Goal: Task Accomplishment & Management: Manage account settings

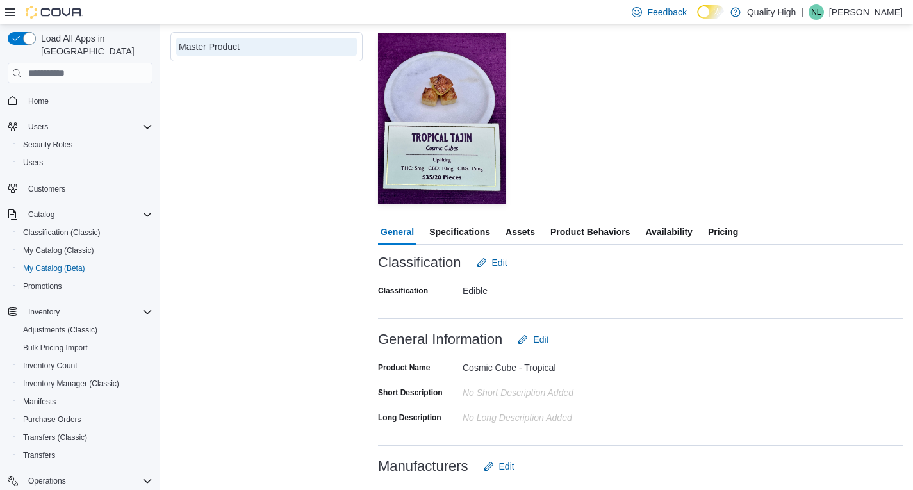
scroll to position [192, 0]
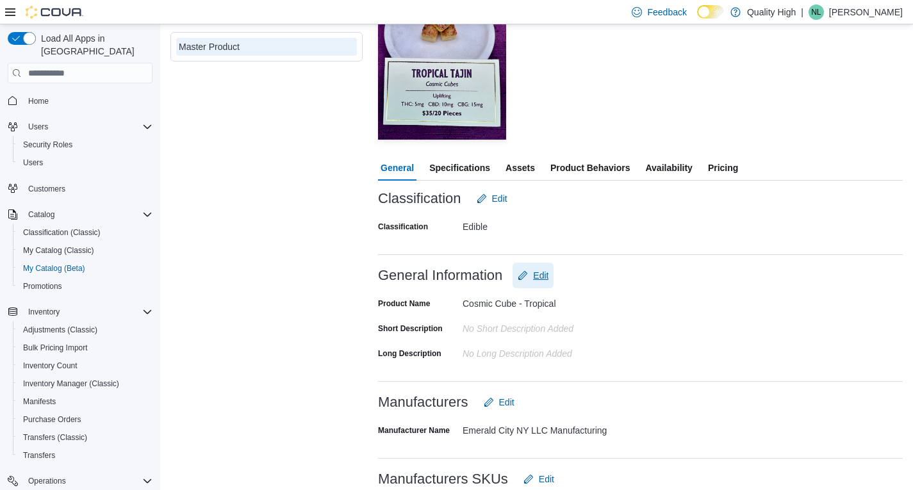
click at [540, 275] on span "Edit" at bounding box center [540, 275] width 15 height 13
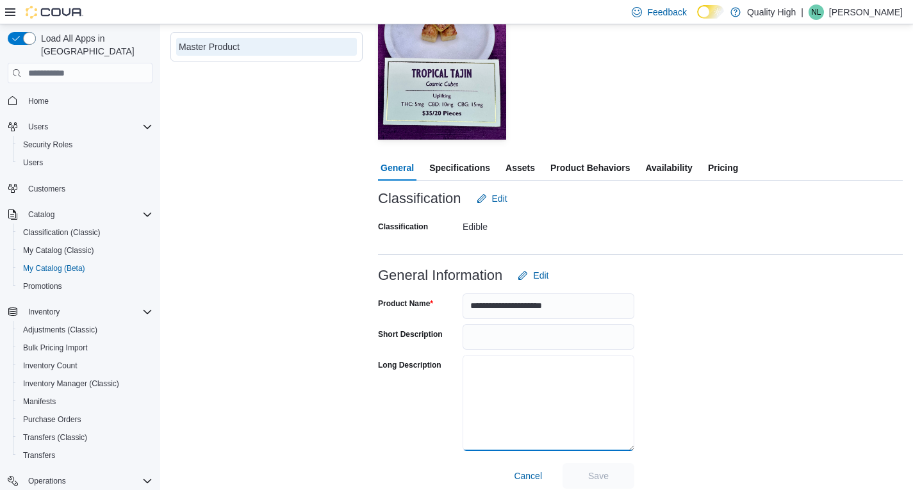
click at [477, 365] on textarea "Long Description" at bounding box center [548, 403] width 172 height 96
paste textarea "**********"
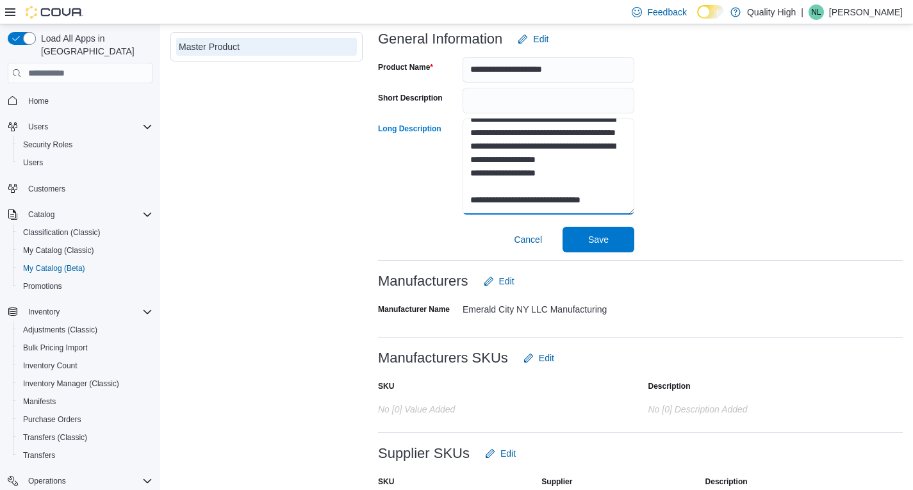
scroll to position [448, 0]
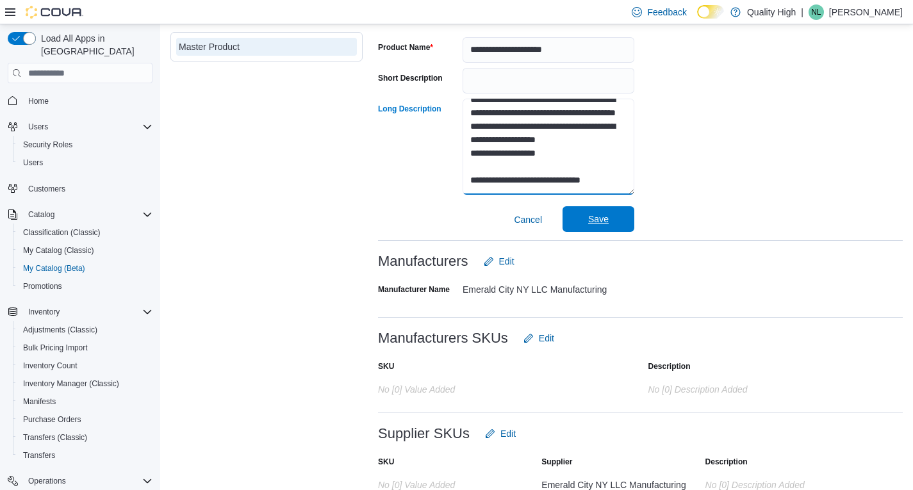
type textarea "**********"
click at [594, 222] on span "Save" at bounding box center [598, 219] width 20 height 13
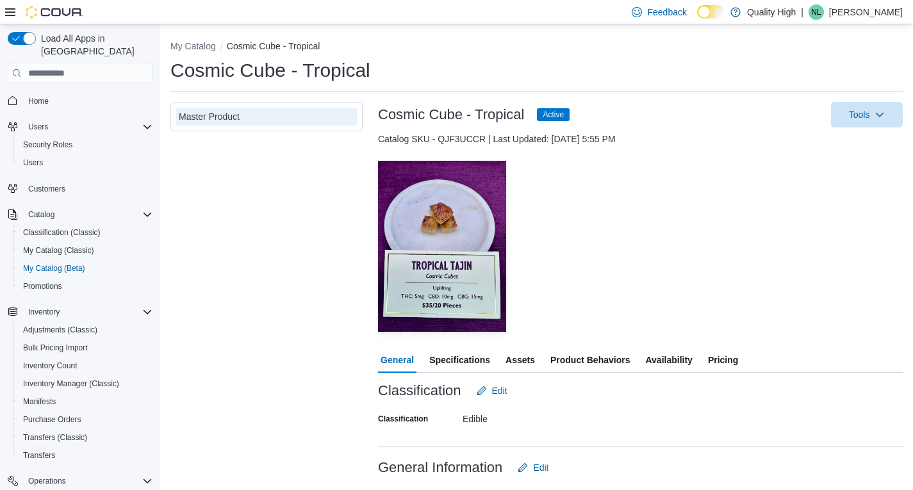
scroll to position [0, 0]
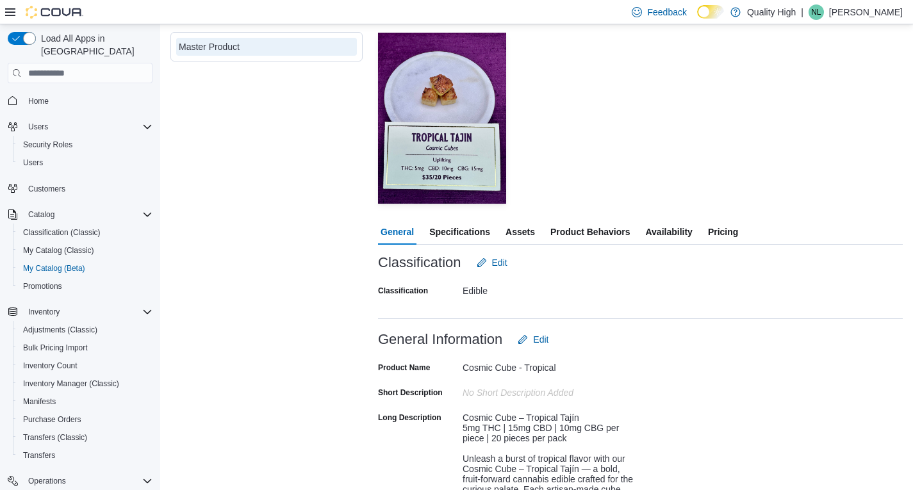
click at [526, 228] on span "Assets" at bounding box center [519, 232] width 29 height 26
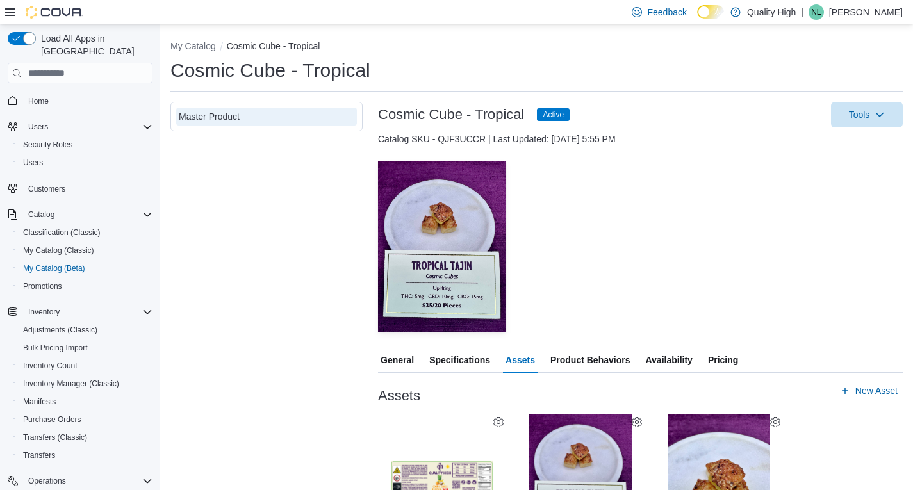
click at [281, 253] on div "Master Product" at bounding box center [266, 328] width 192 height 453
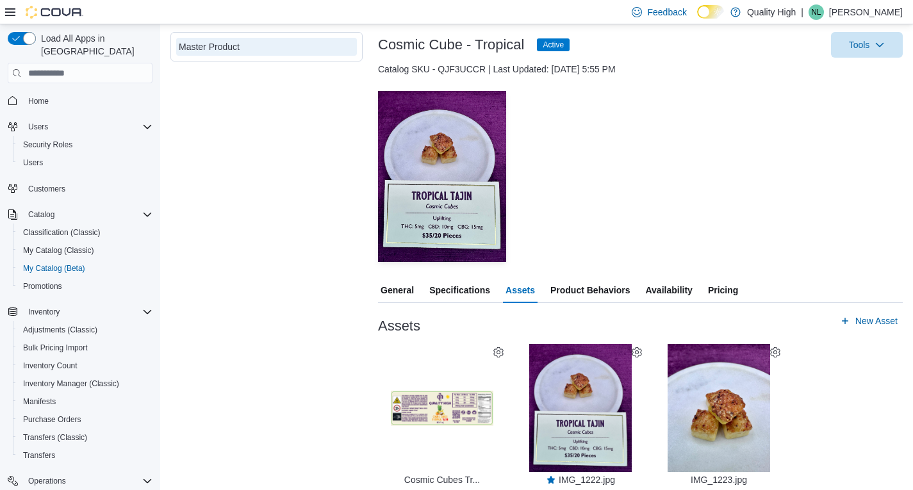
scroll to position [75, 0]
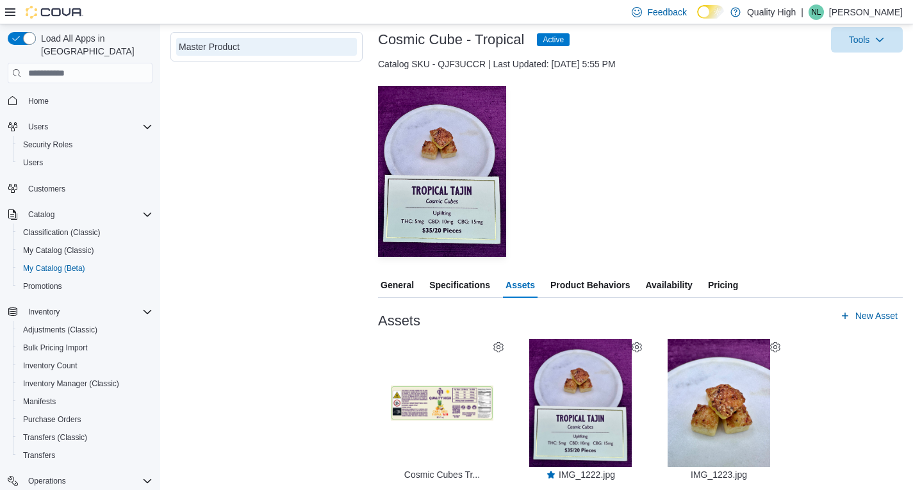
click at [389, 279] on span "General" at bounding box center [396, 285] width 33 height 26
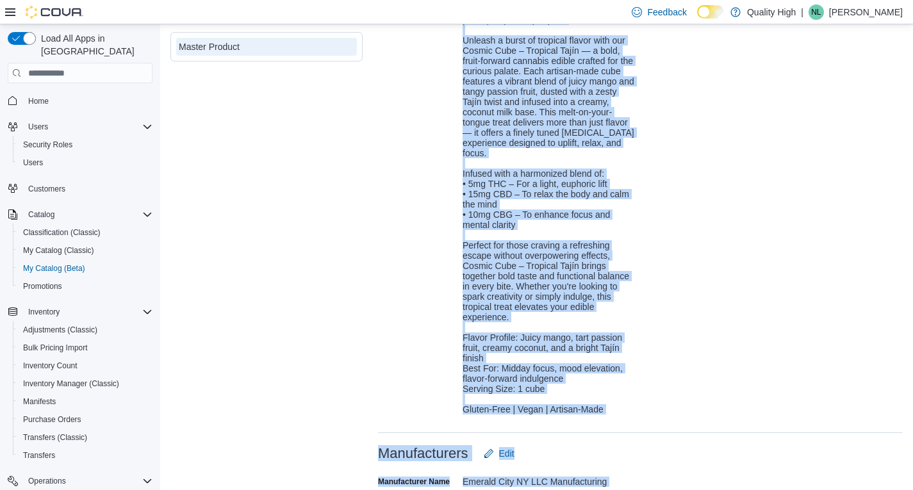
scroll to position [585, 0]
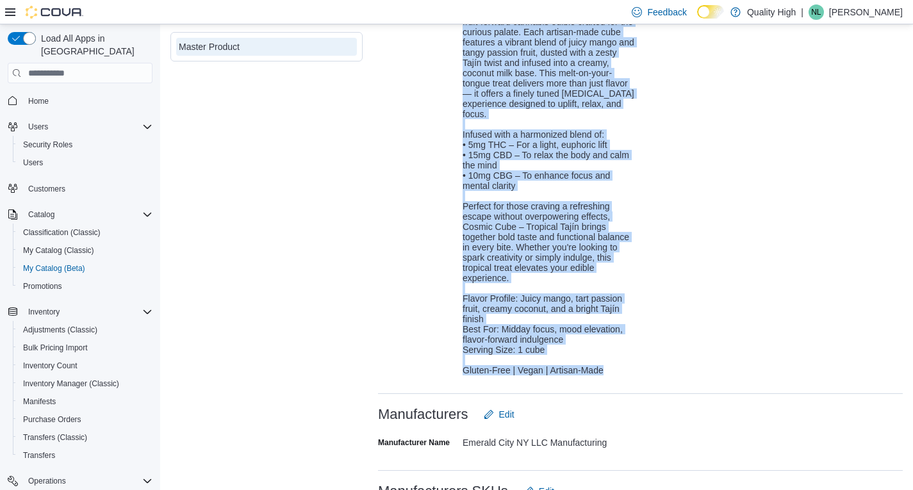
drag, startPoint x: 460, startPoint y: 145, endPoint x: 610, endPoint y: 371, distance: 270.9
click at [610, 371] on div "Long Description Cosmic Cube – Tropical Tajín 5mg THC | 15mg CBD | 10mg CBG per…" at bounding box center [506, 162] width 256 height 425
drag, startPoint x: 521, startPoint y: 97, endPoint x: 703, endPoint y: 53, distance: 186.4
click at [703, 53] on div "Product Name Cosmic Cube - Tropical Short Description No Short Description adde…" at bounding box center [640, 140] width 525 height 491
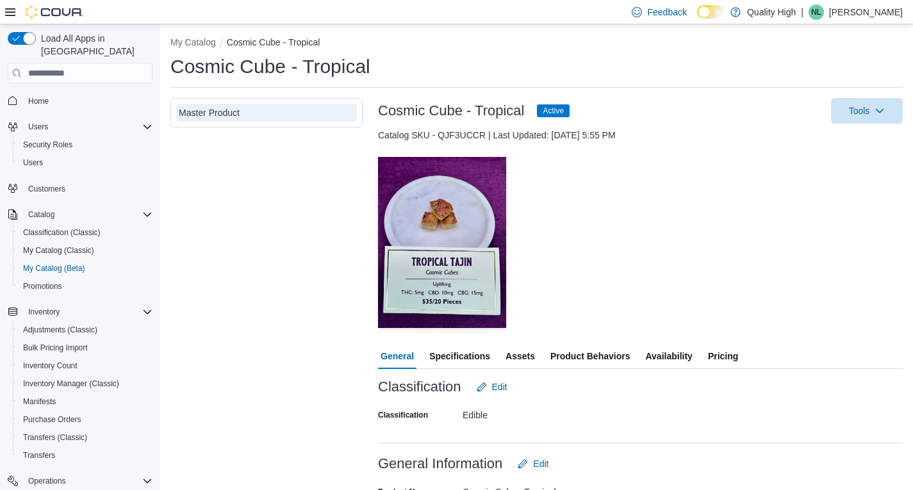
scroll to position [0, 0]
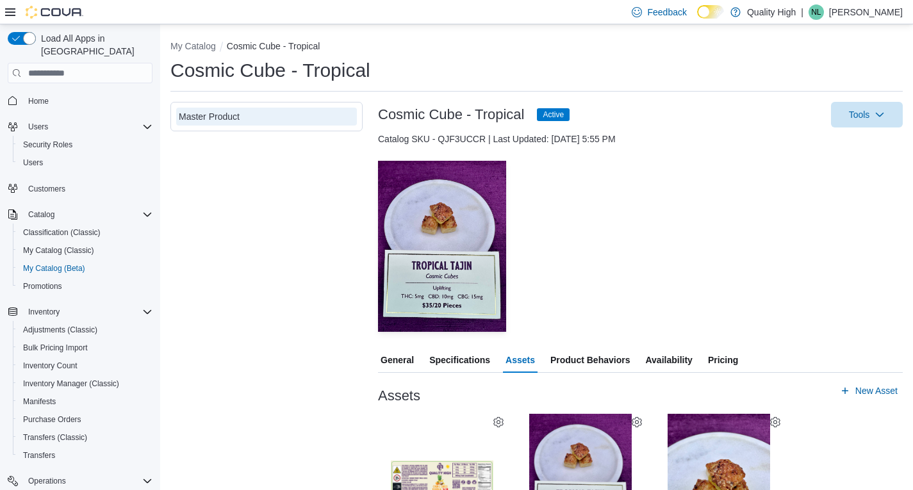
scroll to position [75, 0]
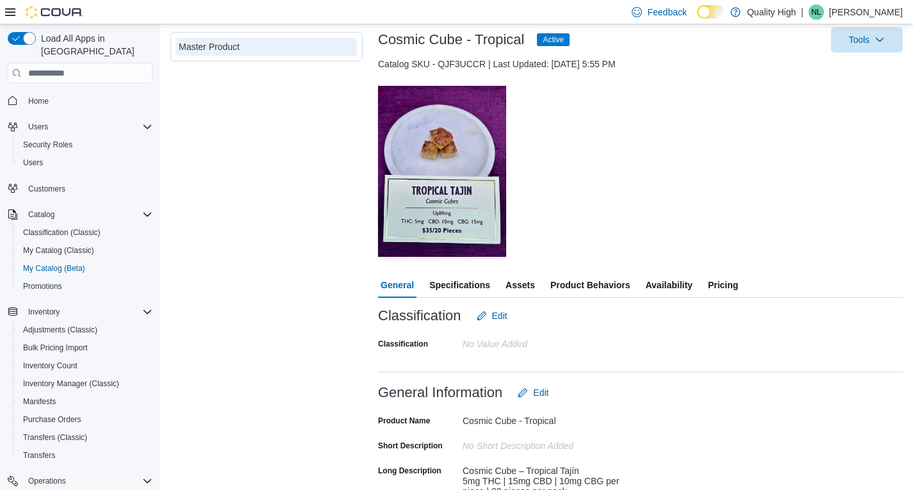
scroll to position [128, 0]
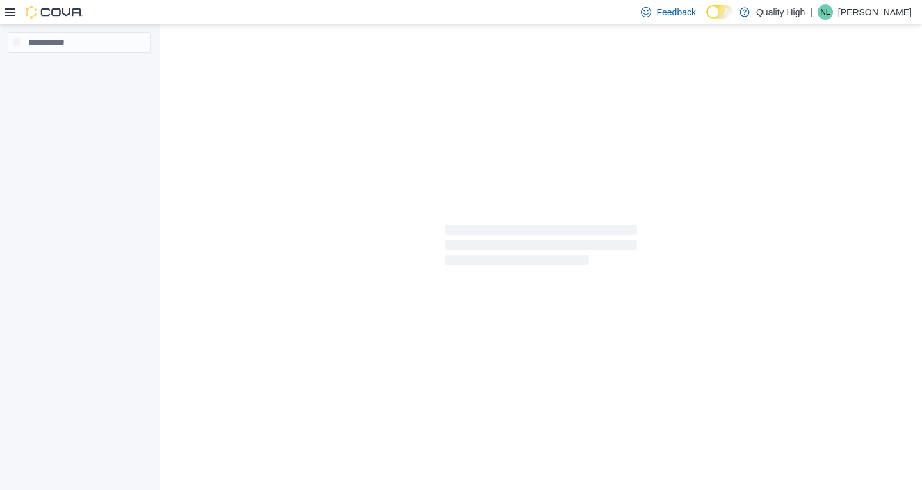
select select "**********"
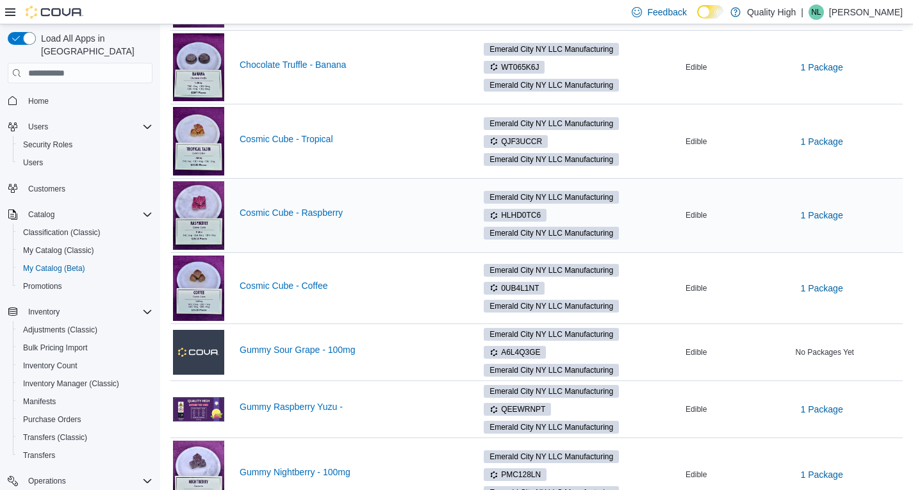
scroll to position [320, 0]
click at [263, 286] on link "Cosmic Cube - Coffee" at bounding box center [350, 285] width 221 height 10
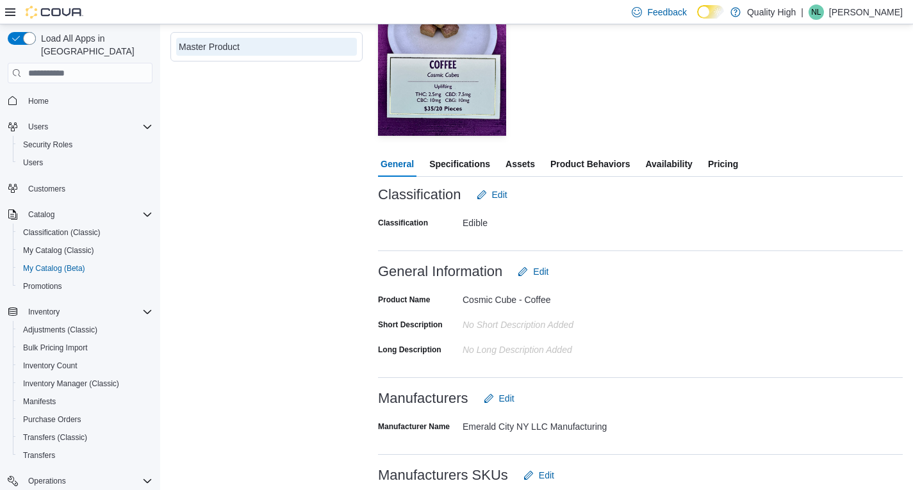
scroll to position [192, 0]
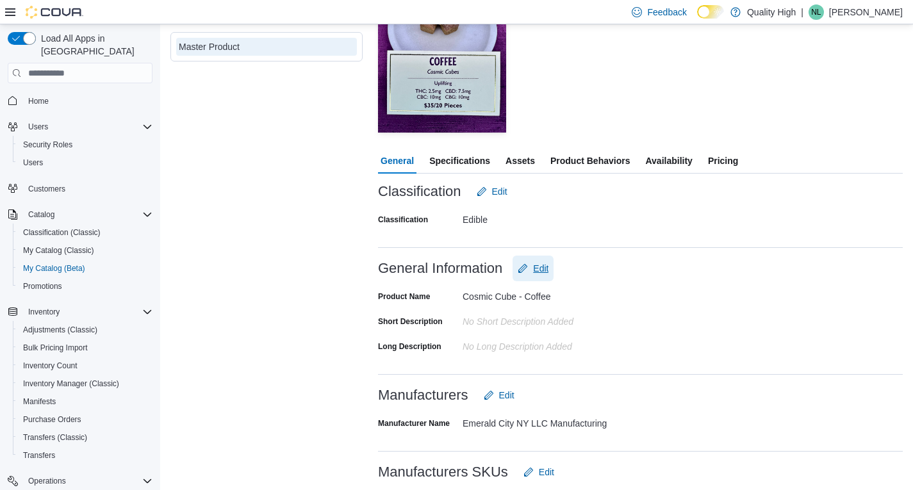
click at [540, 270] on span "Edit" at bounding box center [540, 268] width 15 height 13
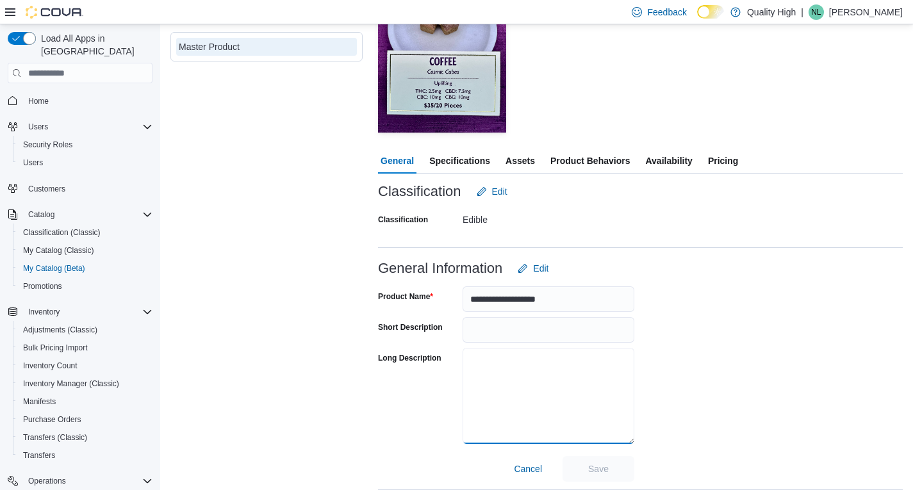
click at [471, 354] on textarea "Long Description" at bounding box center [548, 396] width 172 height 96
paste textarea "**********"
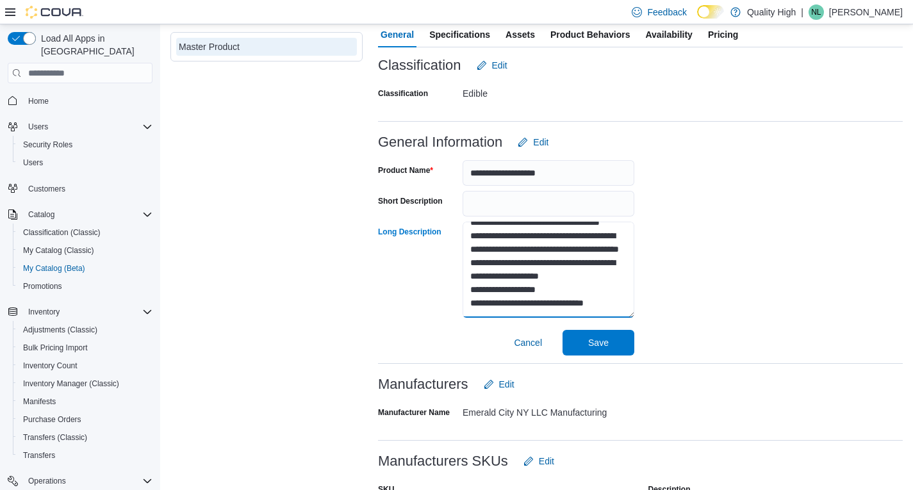
scroll to position [384, 0]
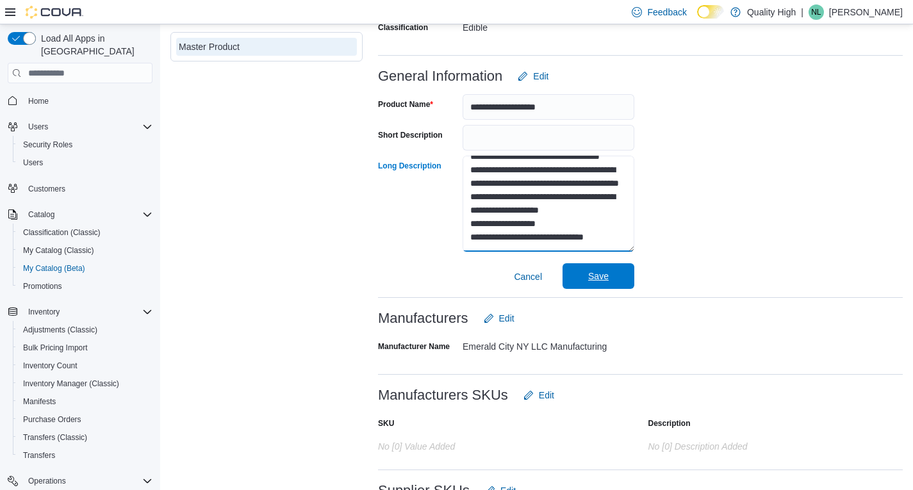
type textarea "**********"
click at [604, 277] on span "Save" at bounding box center [598, 276] width 20 height 13
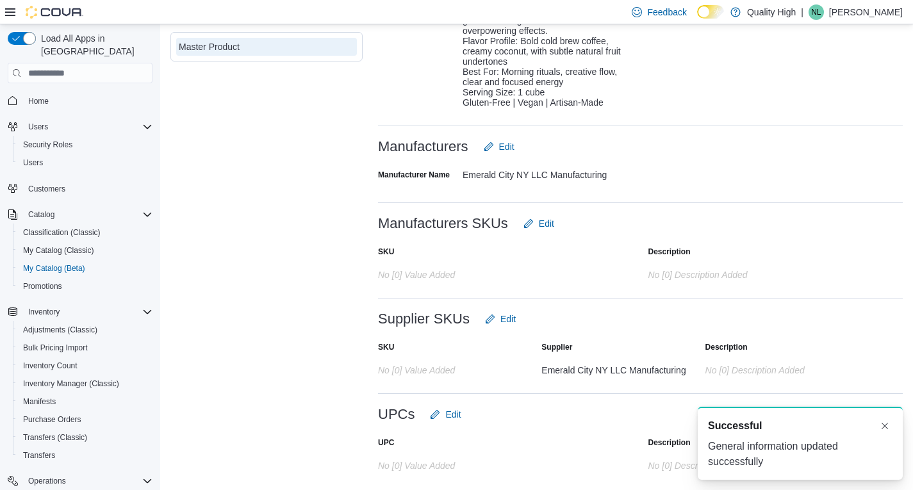
scroll to position [817, 0]
click at [882, 425] on button "Dismiss toast" at bounding box center [884, 425] width 15 height 15
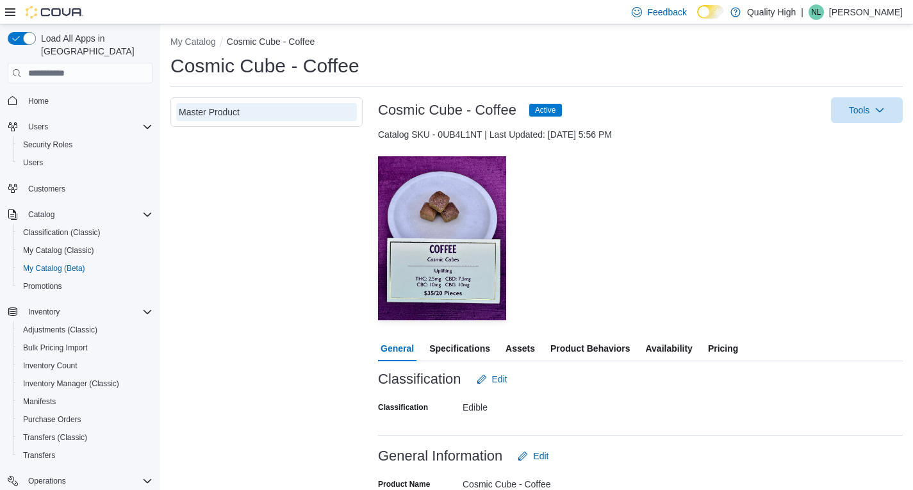
scroll to position [0, 0]
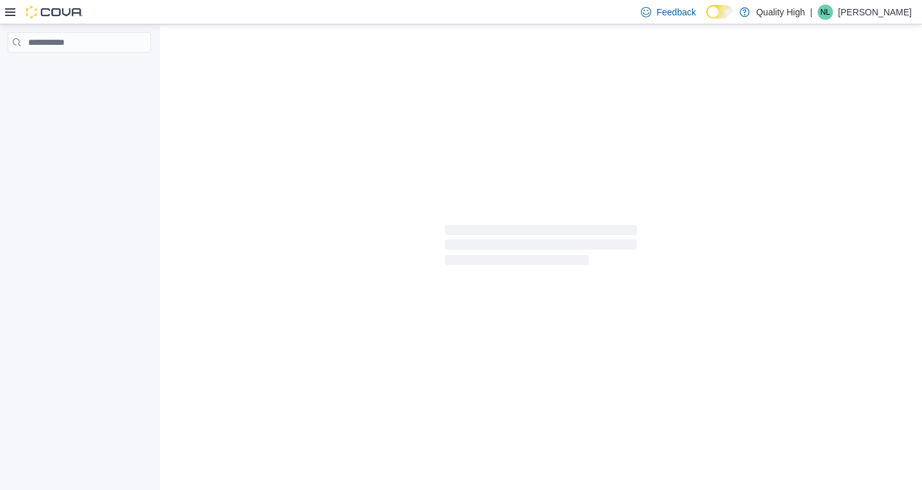
select select "**********"
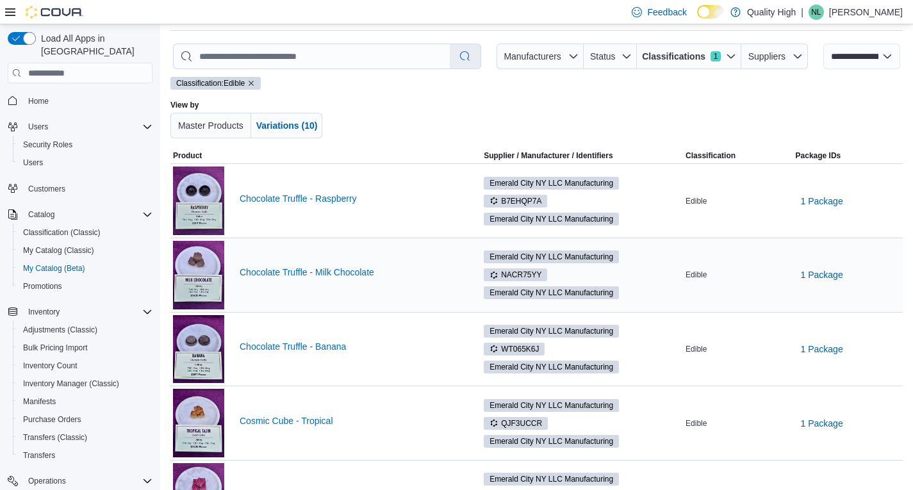
scroll to position [128, 0]
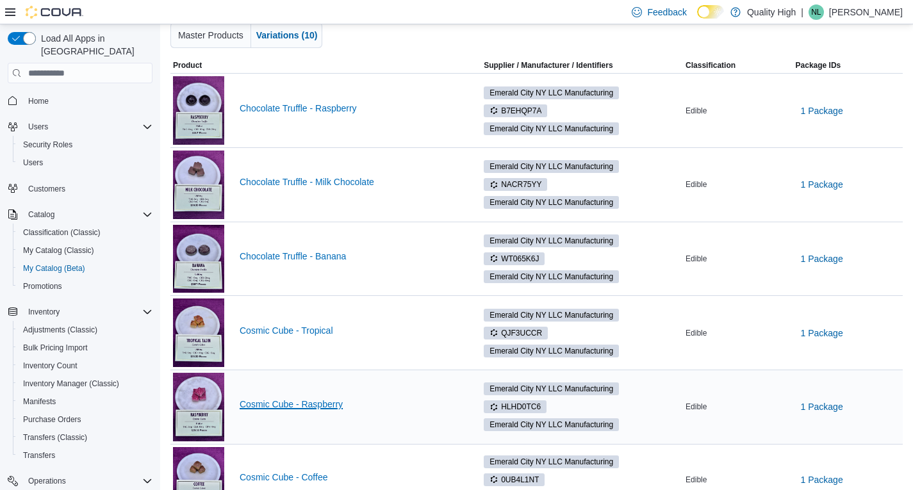
click at [269, 402] on link "Cosmic Cube - Raspberry" at bounding box center [350, 404] width 221 height 10
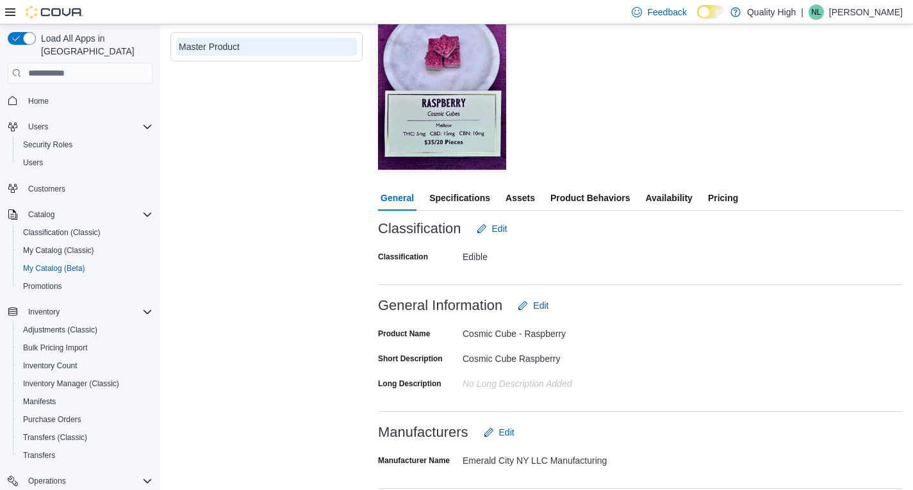
scroll to position [192, 0]
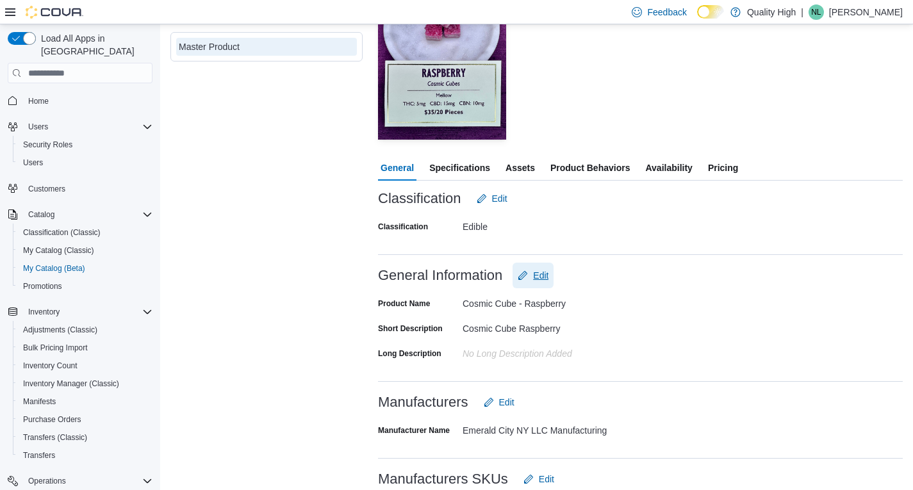
click at [541, 281] on span "Edit" at bounding box center [540, 275] width 15 height 13
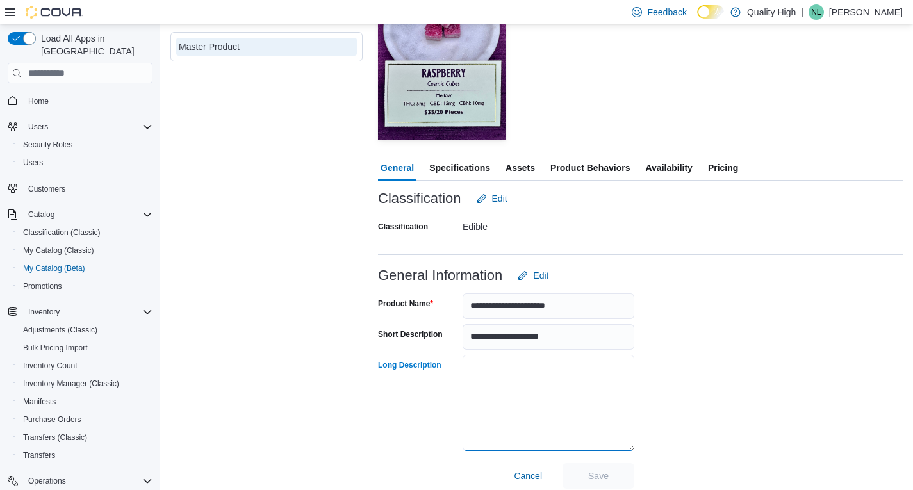
click at [478, 369] on textarea "Long Description" at bounding box center [548, 403] width 172 height 96
paste textarea "**********"
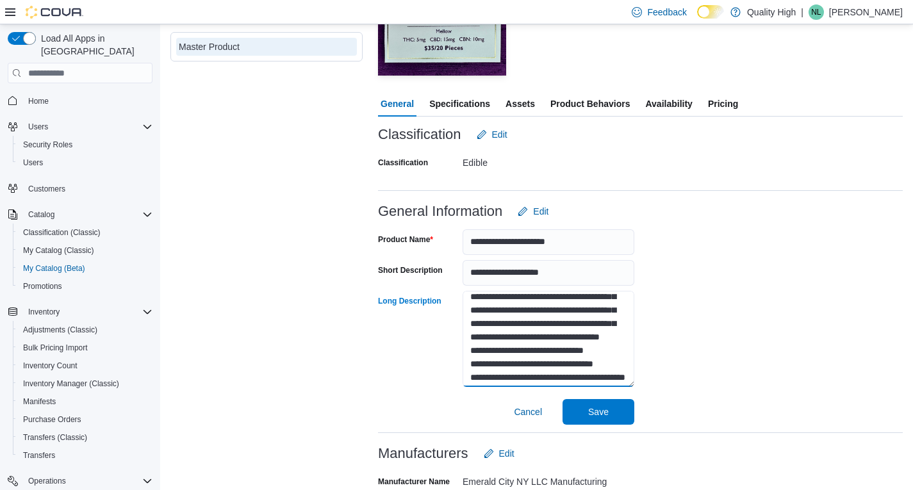
scroll to position [128, 0]
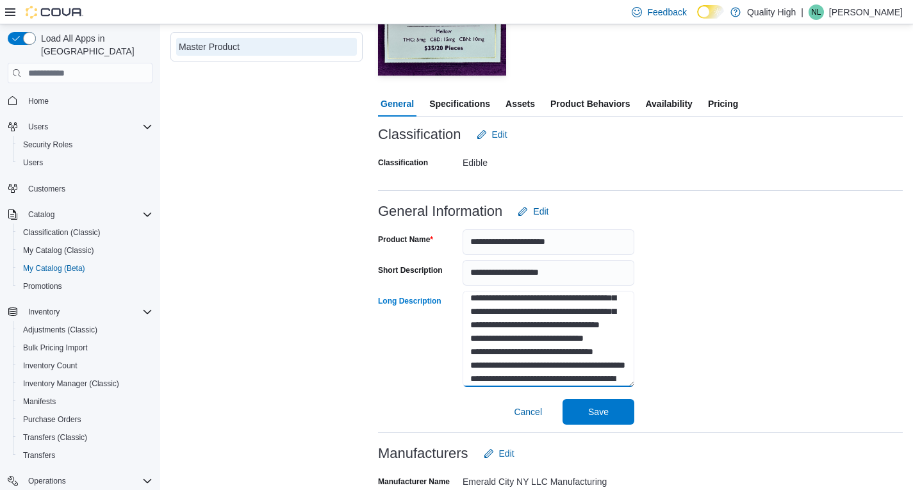
drag, startPoint x: 610, startPoint y: 313, endPoint x: 562, endPoint y: 311, distance: 48.1
click at [562, 311] on textarea "Long Description" at bounding box center [548, 339] width 172 height 96
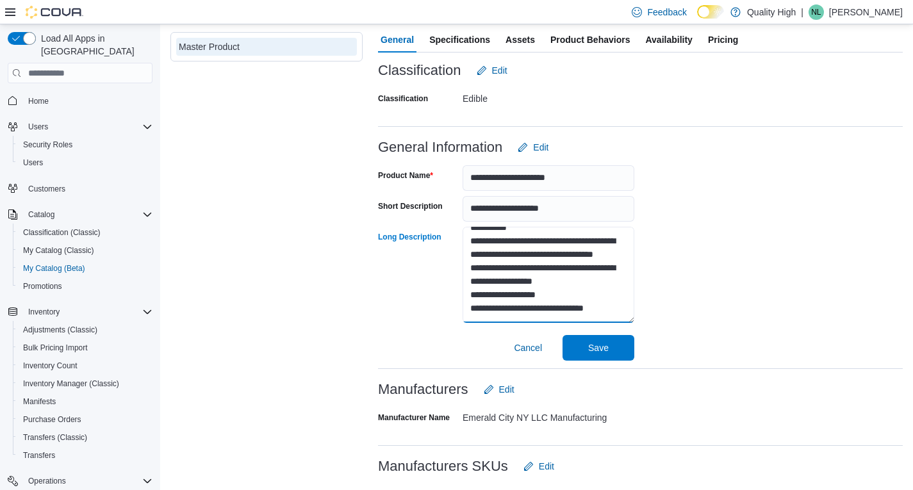
scroll to position [390, 0]
type textarea "**********"
click at [599, 345] on span "Save" at bounding box center [598, 347] width 20 height 13
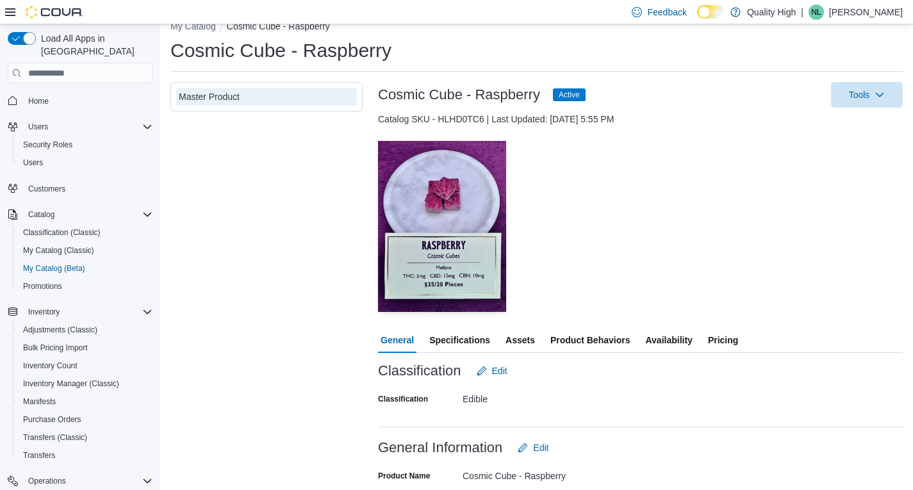
scroll to position [0, 0]
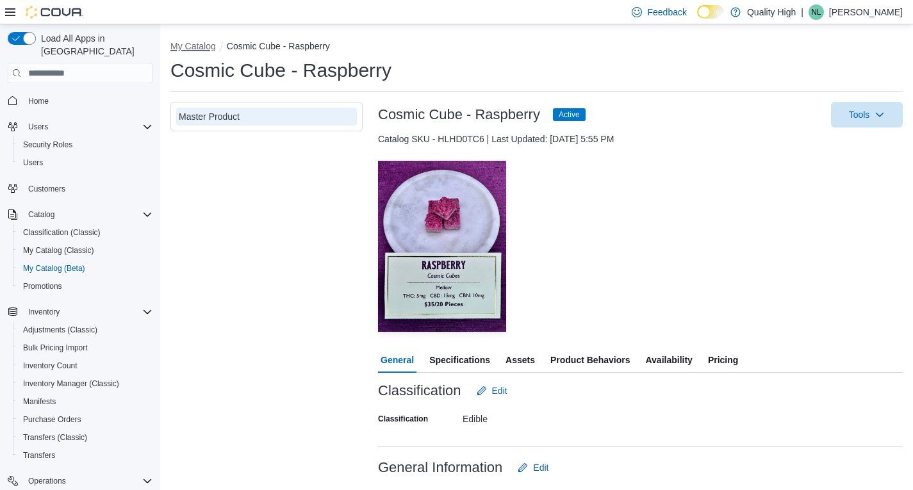
click at [191, 45] on button "My Catalog" at bounding box center [192, 46] width 45 height 10
select select "**********"
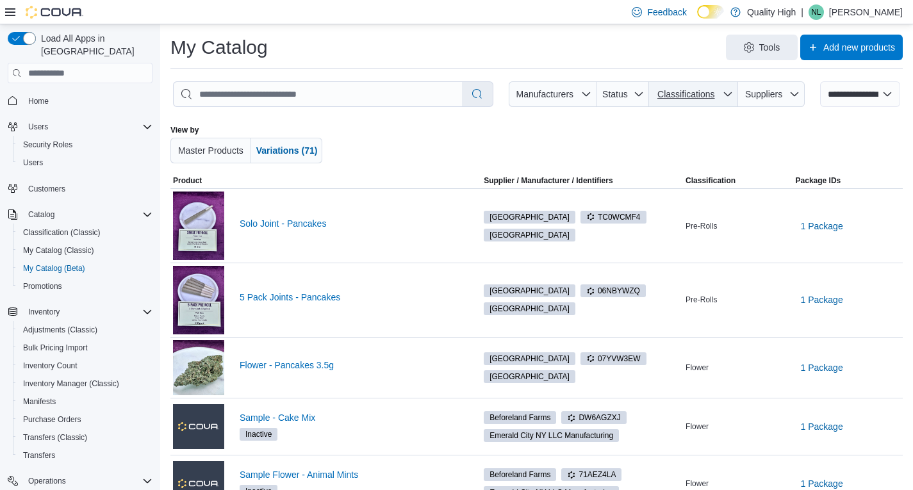
click at [713, 93] on span "Classifications" at bounding box center [685, 94] width 57 height 10
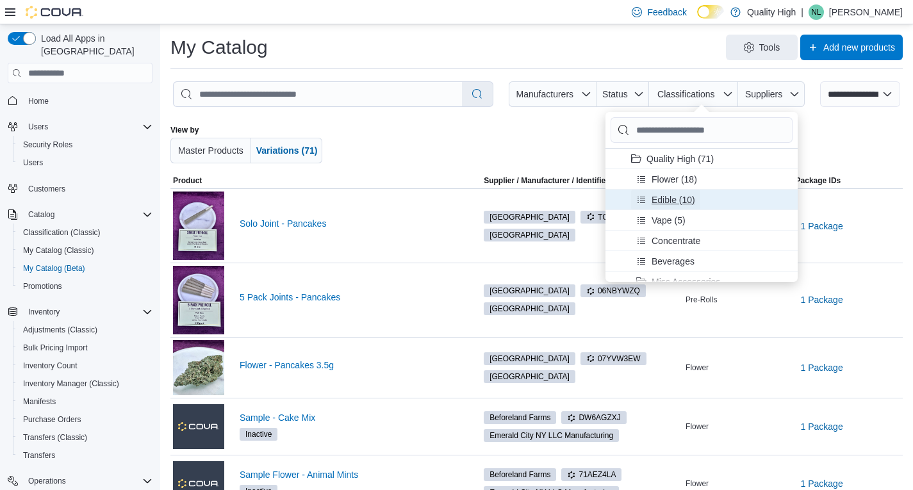
click at [647, 200] on span "Edible (10)" at bounding box center [665, 200] width 59 height 20
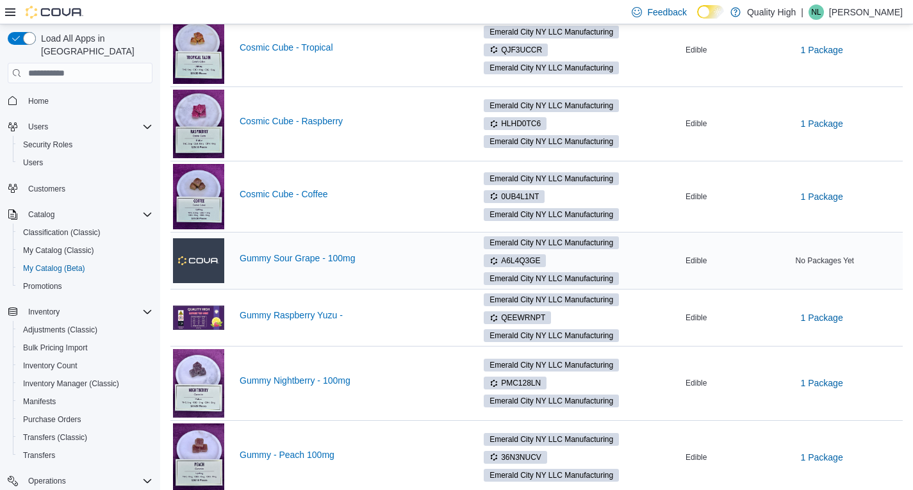
scroll to position [457, 0]
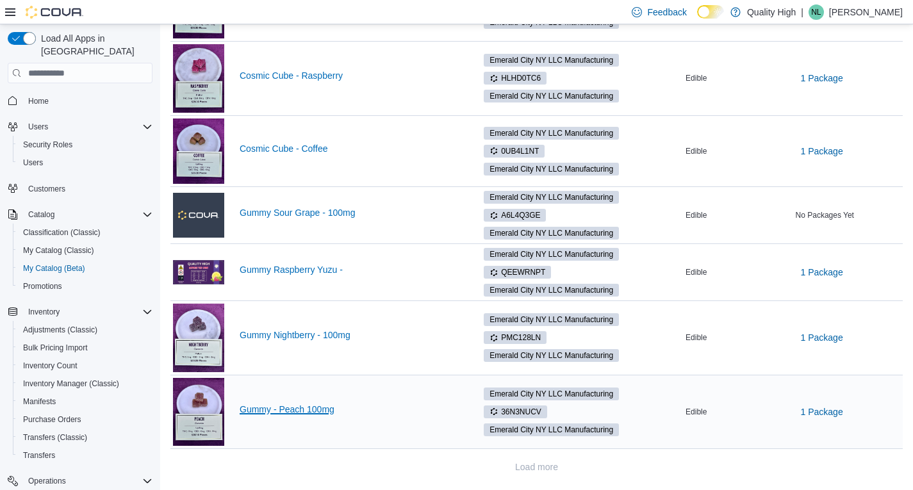
click at [279, 407] on link "Gummy - Peach 100mg" at bounding box center [350, 409] width 221 height 10
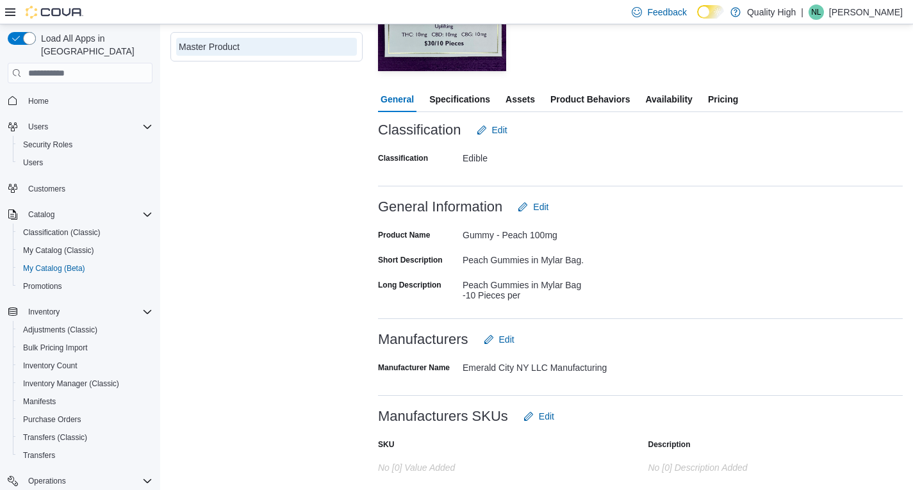
scroll to position [256, 0]
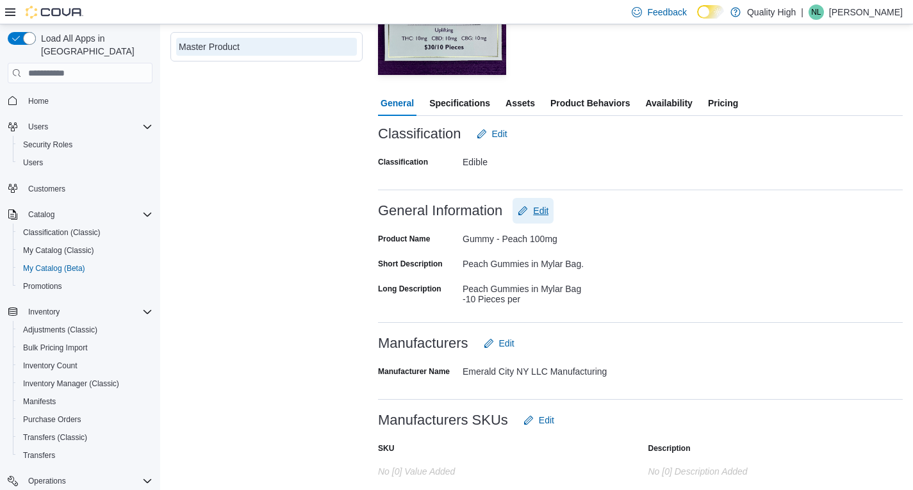
click at [541, 210] on span "Edit" at bounding box center [540, 210] width 15 height 13
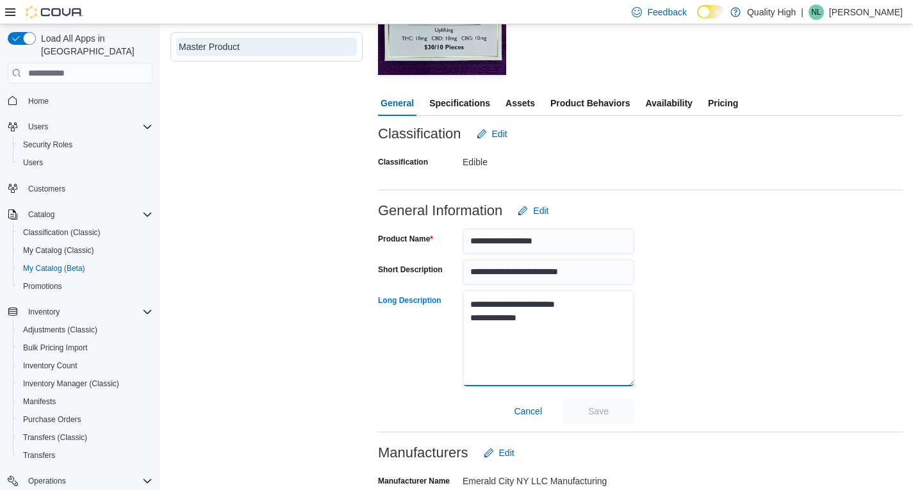
drag, startPoint x: 539, startPoint y: 321, endPoint x: 436, endPoint y: 295, distance: 105.8
click at [436, 295] on div "**********" at bounding box center [506, 339] width 256 height 98
paste textarea "**********"
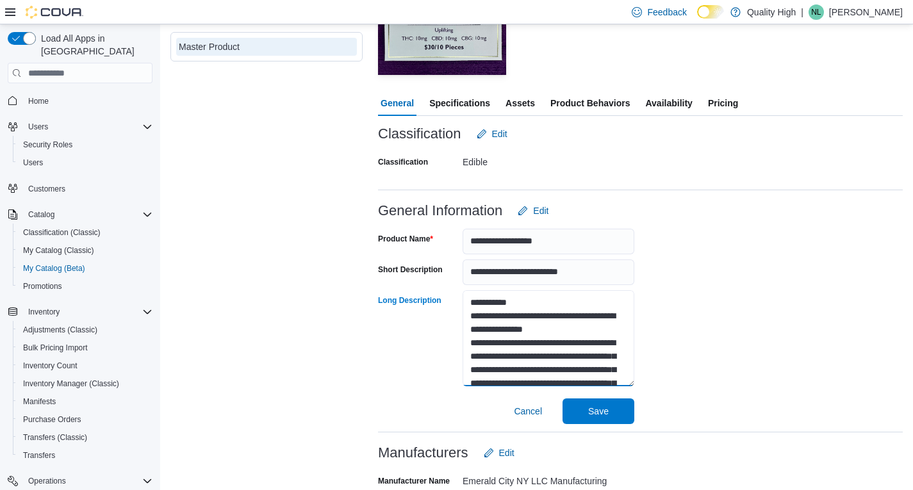
scroll to position [0, 0]
type textarea "**********"
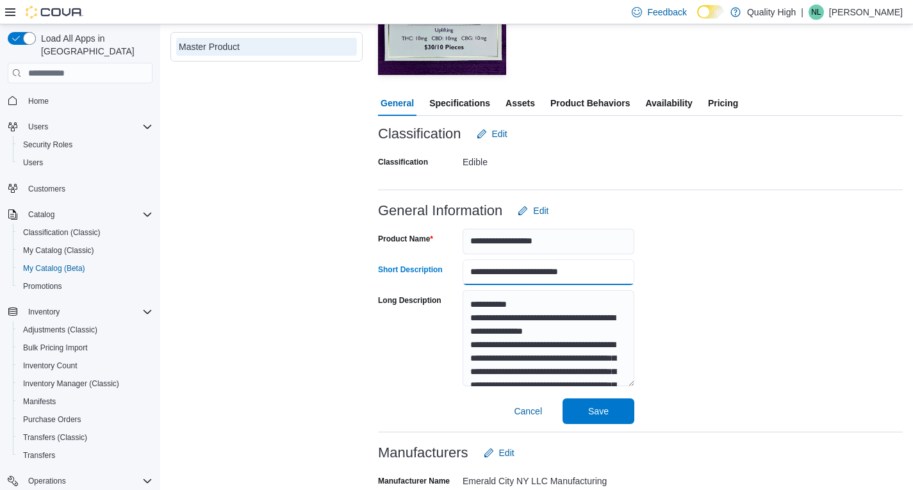
drag, startPoint x: 590, startPoint y: 271, endPoint x: 534, endPoint y: 269, distance: 56.4
click at [534, 269] on input "**********" at bounding box center [548, 272] width 172 height 26
type input "**********"
click at [598, 409] on span "Save" at bounding box center [598, 410] width 20 height 13
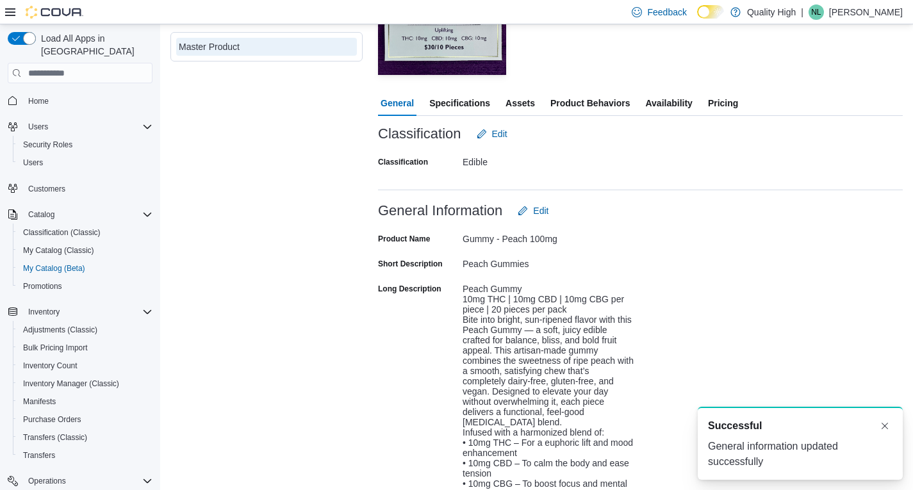
click at [523, 100] on span "Assets" at bounding box center [519, 103] width 29 height 26
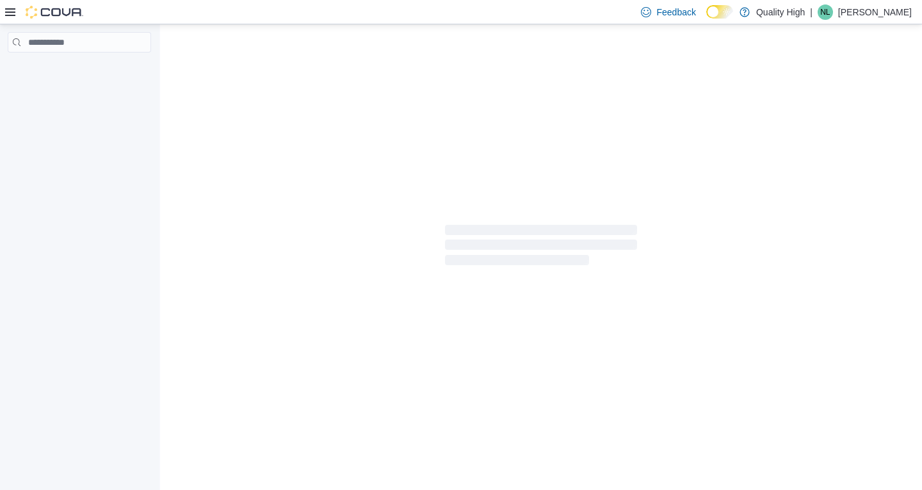
select select "**********"
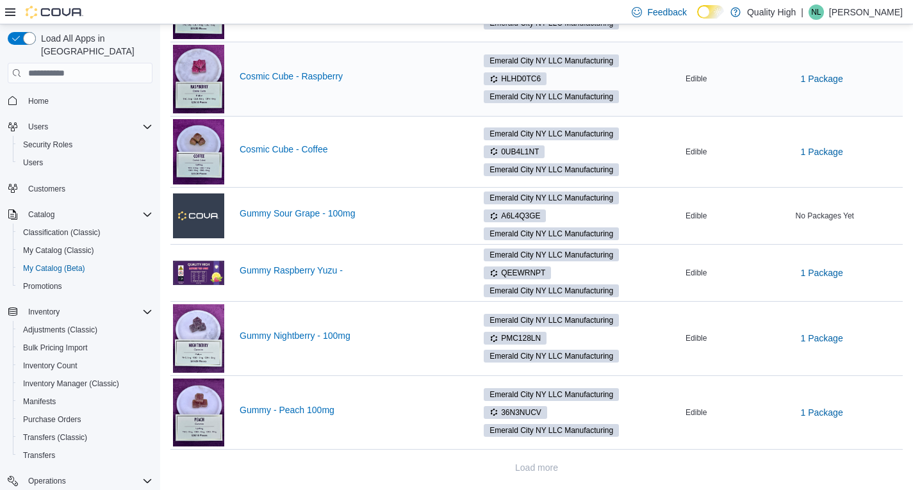
scroll to position [457, 0]
click at [297, 265] on link "Gummy Raspberry Yuzu -" at bounding box center [350, 269] width 221 height 10
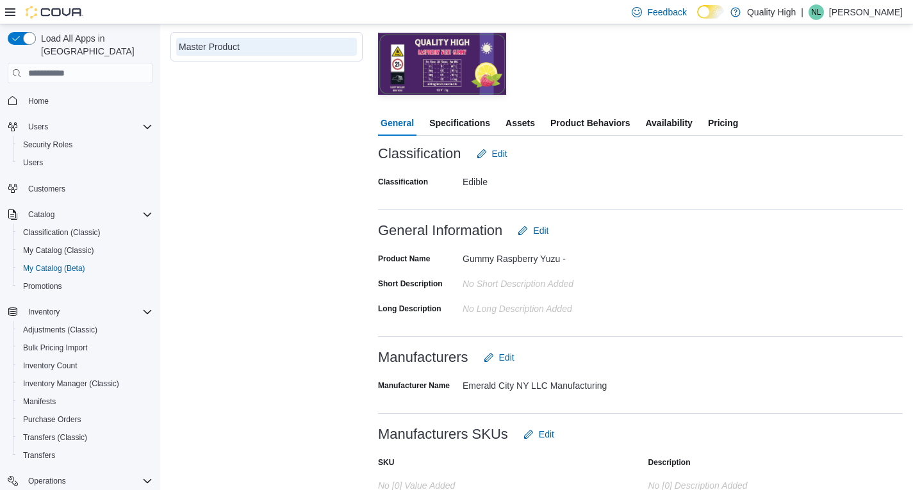
scroll to position [128, 0]
click at [518, 120] on span "Assets" at bounding box center [519, 123] width 29 height 26
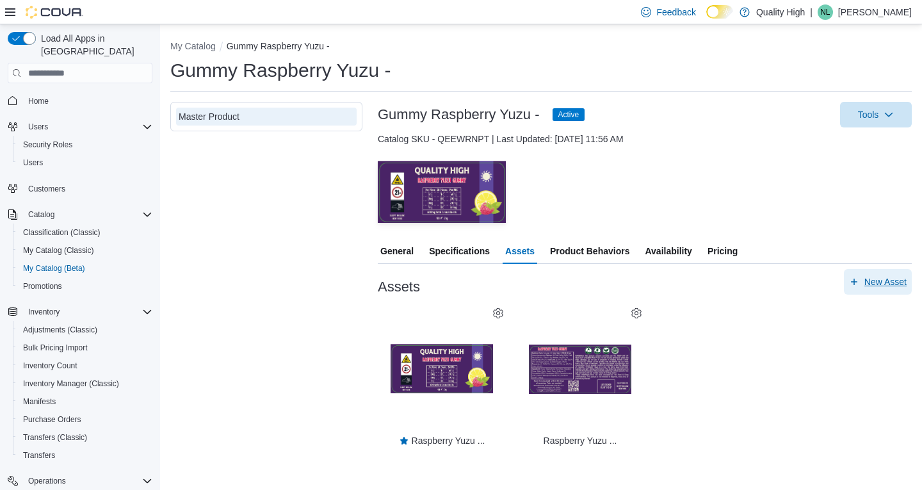
click at [883, 277] on span "New Asset" at bounding box center [886, 281] width 42 height 13
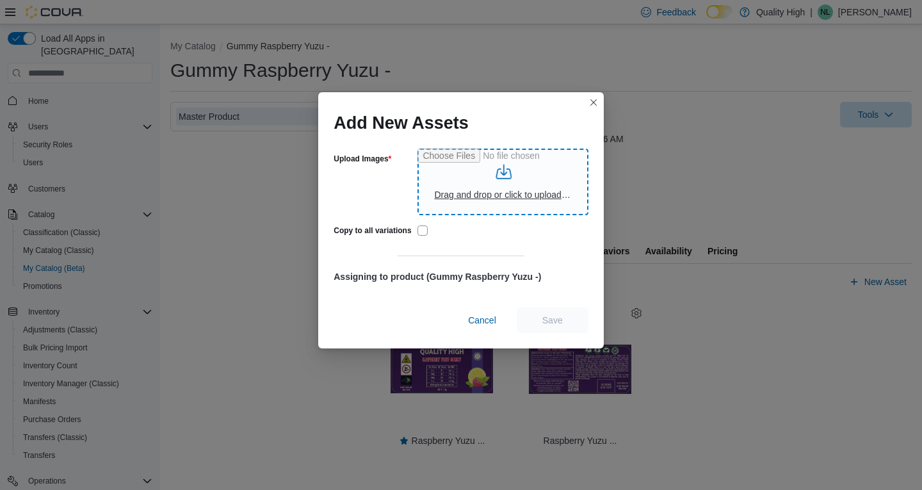
click at [490, 188] on input "Upload Images" at bounding box center [503, 182] width 170 height 67
type input "**********"
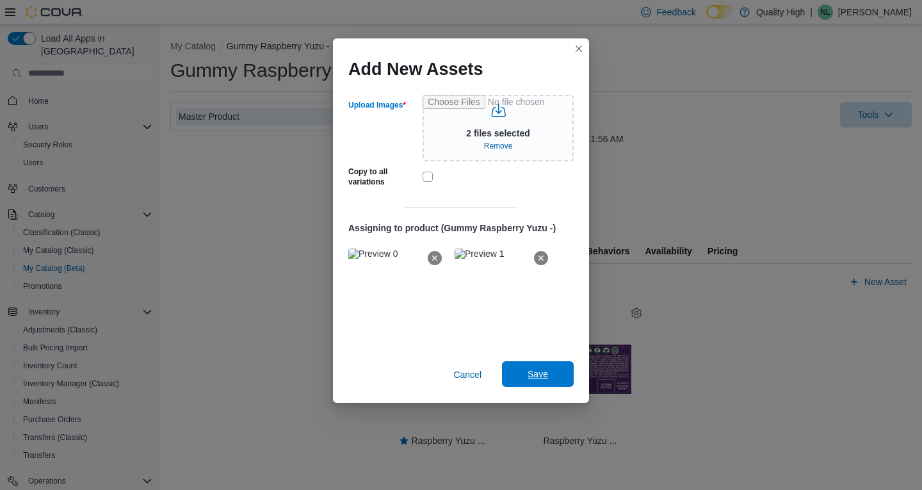
click at [537, 374] on span "Save" at bounding box center [538, 374] width 20 height 13
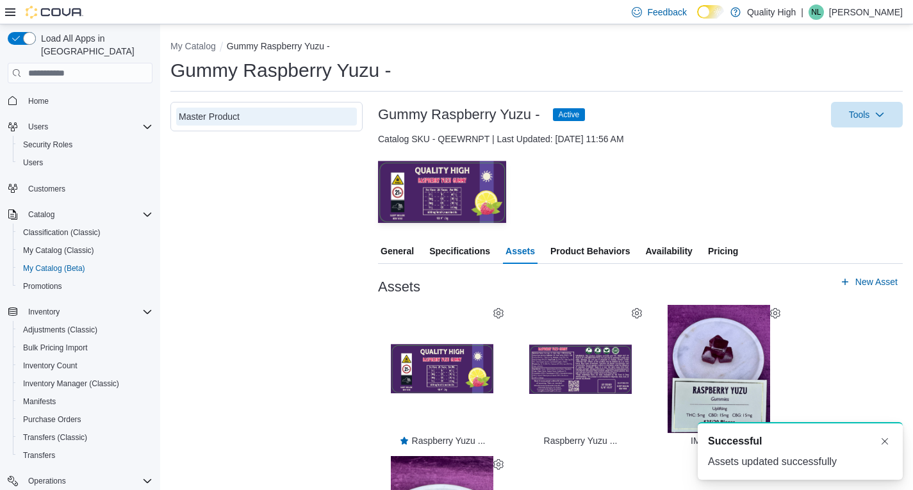
click at [287, 271] on div "Master Product" at bounding box center [266, 349] width 192 height 494
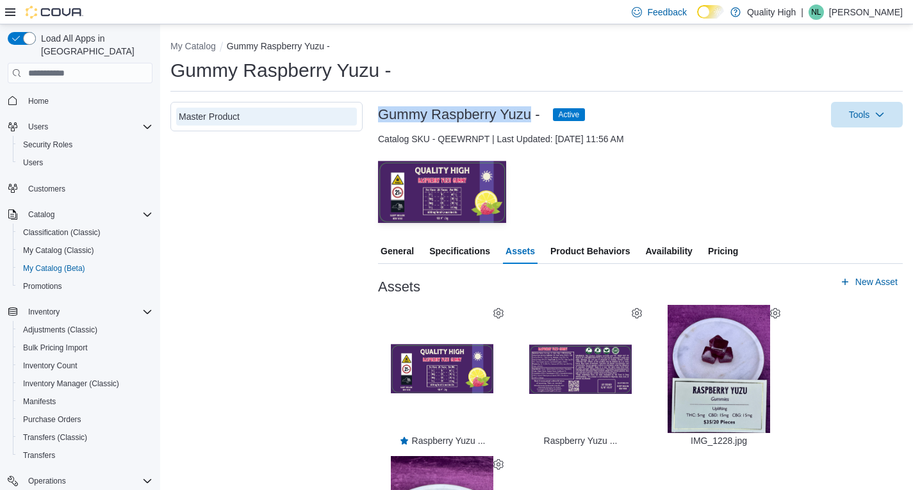
drag, startPoint x: 530, startPoint y: 115, endPoint x: 377, endPoint y: 110, distance: 153.1
click at [377, 110] on div "Master Product Gummy Raspberry Yuzu - Active Tools Catalog SKU - QEEWRNPT | Las…" at bounding box center [536, 349] width 732 height 494
copy h3 "Gummy Raspberry Yuzu"
click at [437, 370] on img "button" at bounding box center [442, 368] width 102 height 49
click at [558, 363] on img "button" at bounding box center [580, 369] width 102 height 50
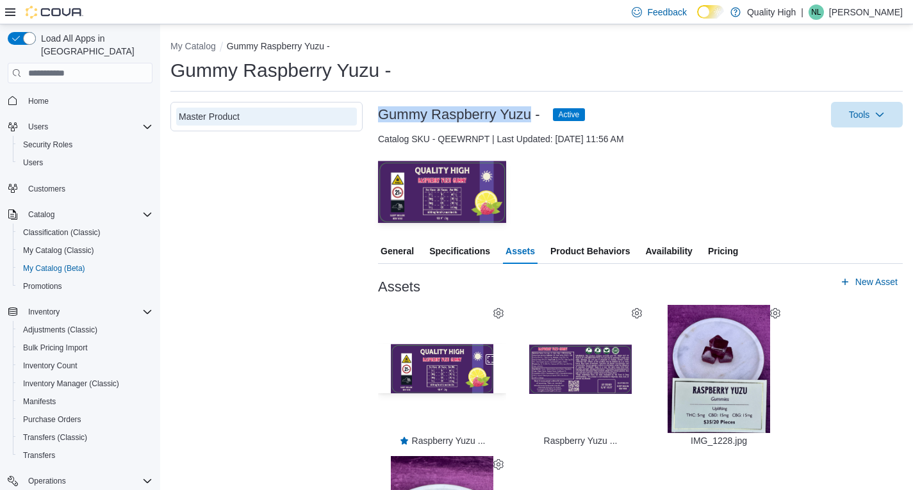
click at [439, 359] on img "button" at bounding box center [442, 368] width 102 height 49
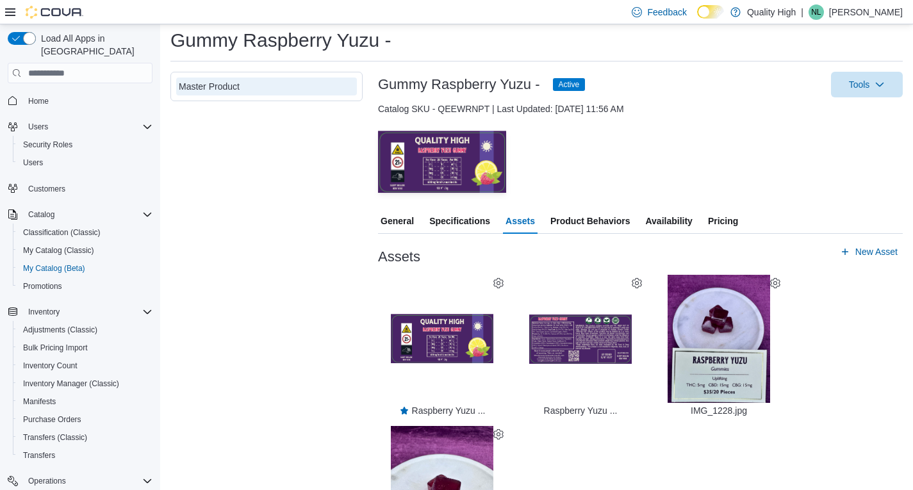
scroll to position [64, 0]
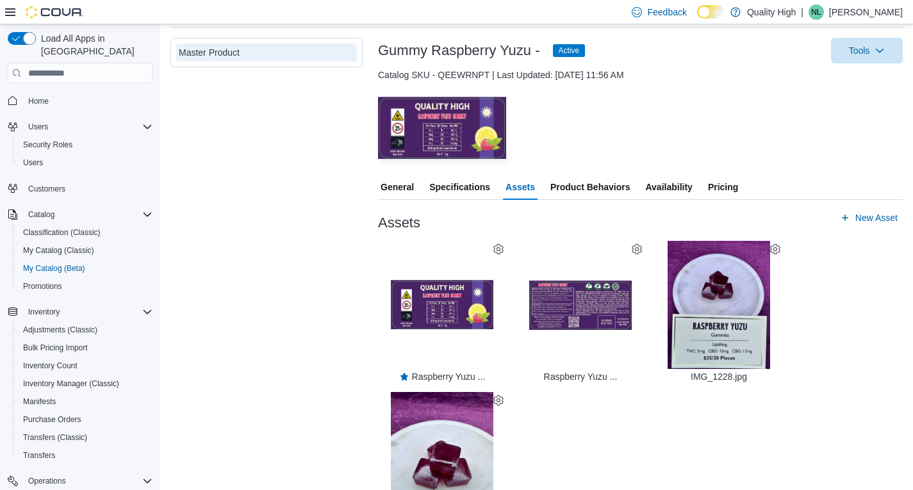
click at [400, 185] on span "General" at bounding box center [396, 187] width 33 height 26
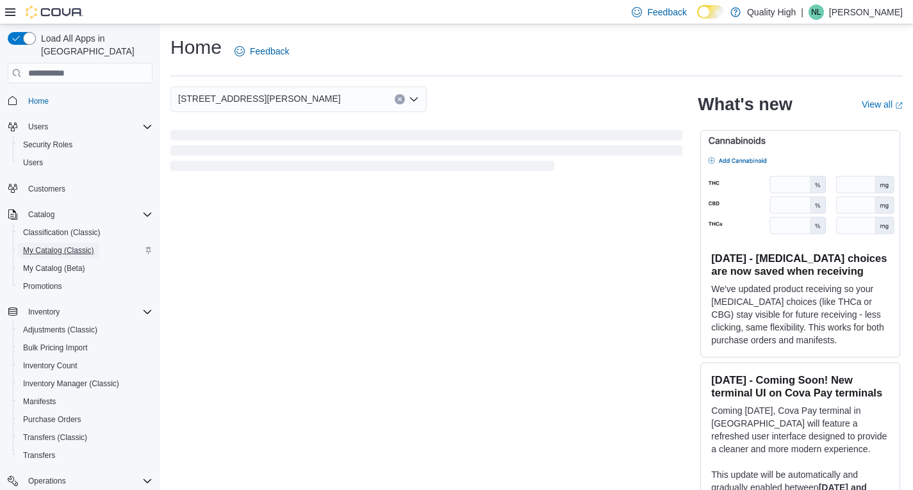
click at [42, 245] on span "My Catalog (Classic)" at bounding box center [58, 250] width 71 height 10
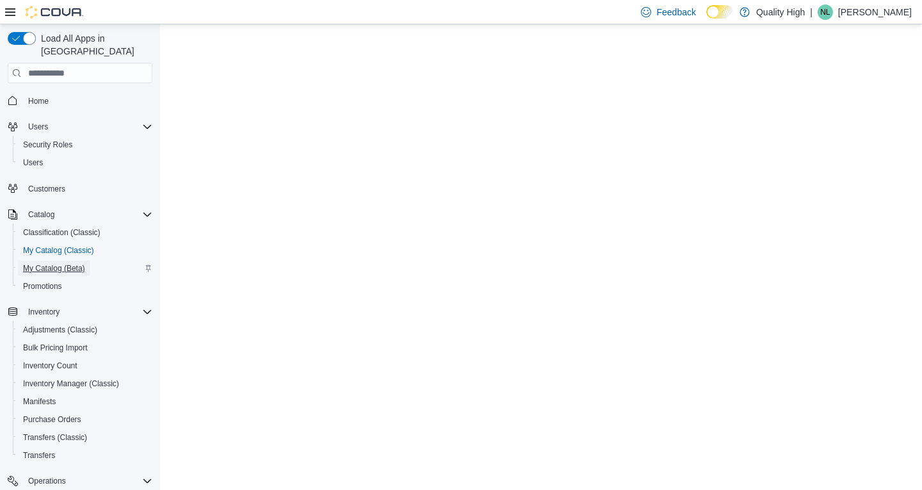
click at [40, 263] on span "My Catalog (Beta)" at bounding box center [54, 268] width 62 height 10
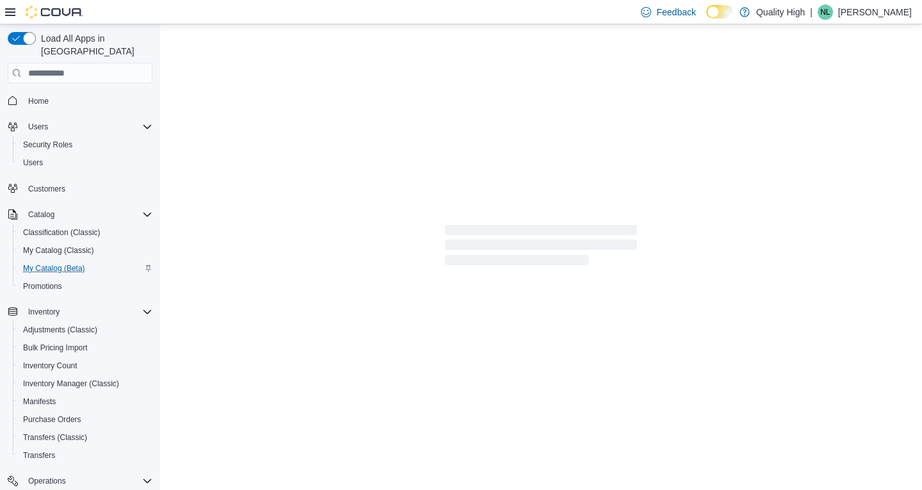
select select "**********"
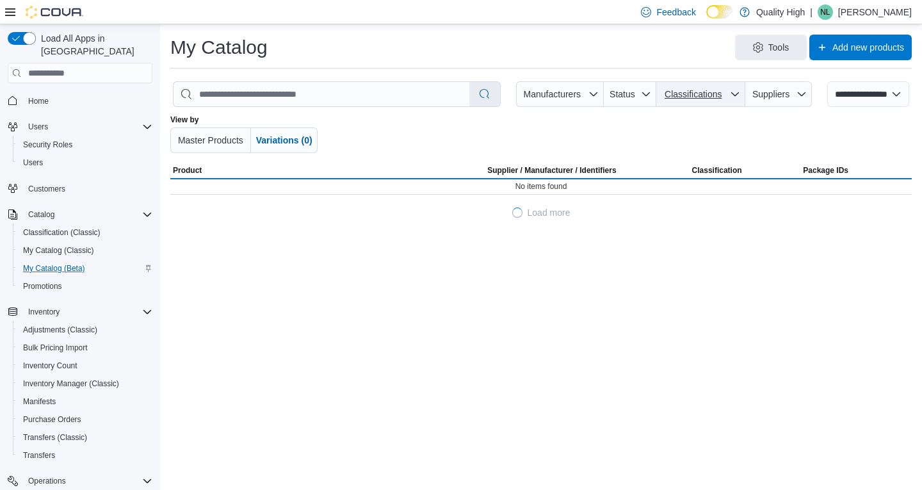
click at [719, 95] on span "Classifications" at bounding box center [693, 94] width 57 height 10
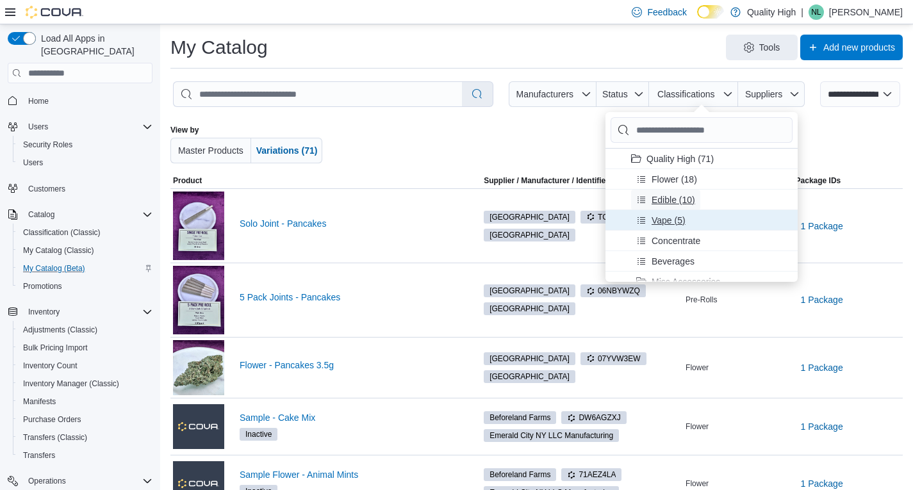
click at [654, 200] on span "Edible (10)" at bounding box center [673, 199] width 44 height 13
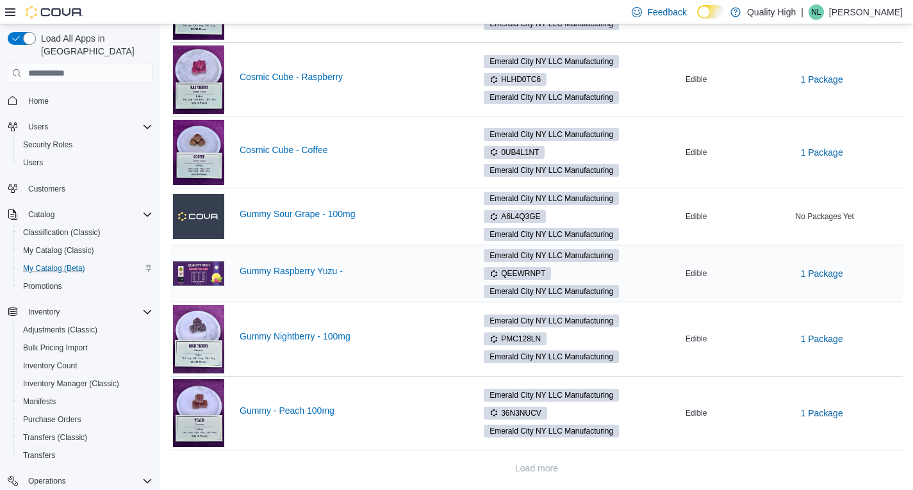
scroll to position [457, 0]
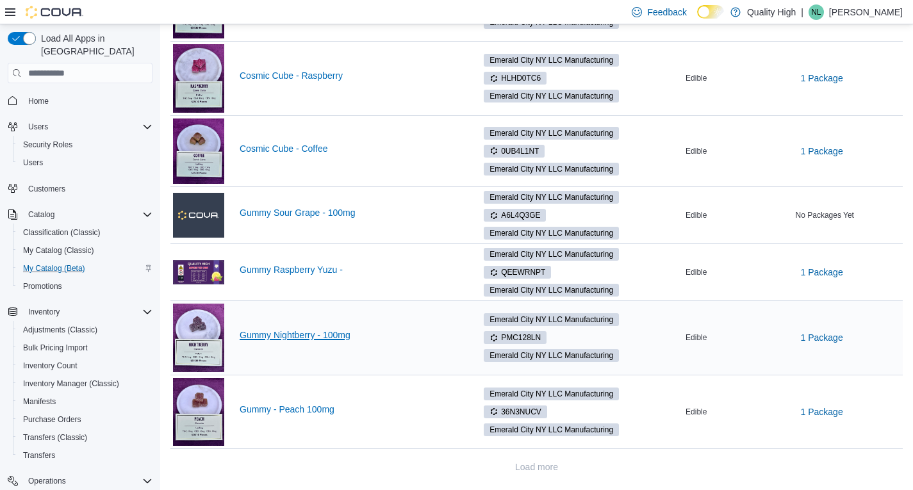
click at [279, 334] on link "Gummy Nightberry - 100mg" at bounding box center [350, 335] width 221 height 10
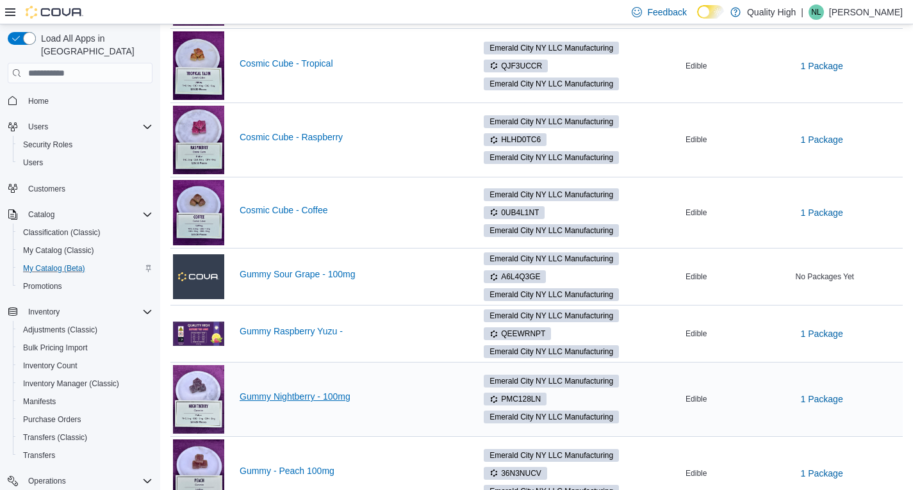
scroll to position [393, 0]
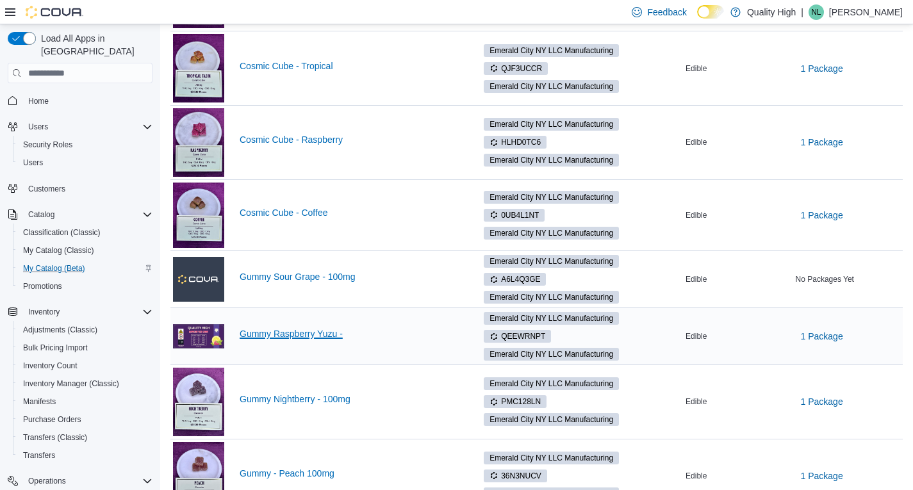
click at [288, 332] on link "Gummy Raspberry Yuzu -" at bounding box center [350, 334] width 221 height 10
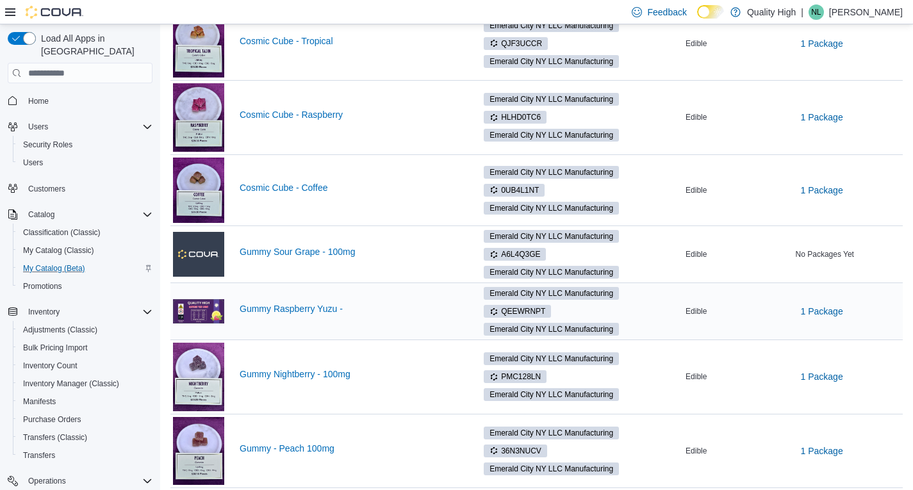
scroll to position [457, 0]
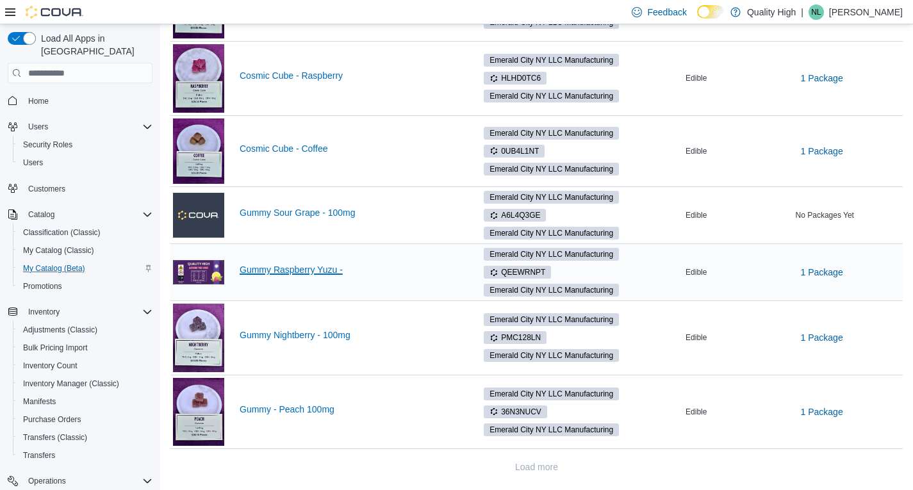
click at [293, 268] on link "Gummy Raspberry Yuzu -" at bounding box center [350, 269] width 221 height 10
click at [279, 329] on div "Gummy Nightberry - 100mg" at bounding box center [317, 338] width 288 height 69
click at [279, 333] on link "Gummy Nightberry - 100mg" at bounding box center [350, 335] width 221 height 10
click at [191, 327] on img at bounding box center [198, 338] width 51 height 69
click at [289, 266] on link "Gummy Raspberry Yuzu -" at bounding box center [350, 269] width 221 height 10
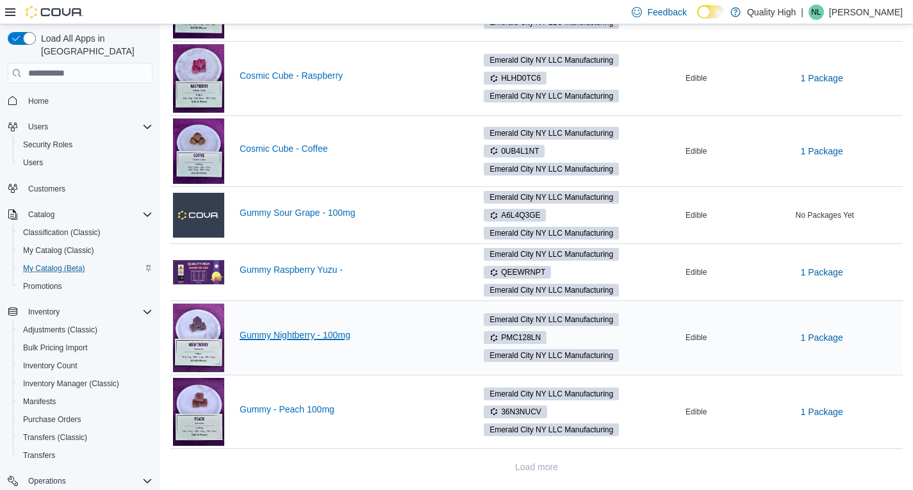
click at [273, 338] on link "Gummy Nightberry - 100mg" at bounding box center [350, 335] width 221 height 10
click at [269, 407] on link "Gummy - Peach 100mg" at bounding box center [350, 409] width 221 height 10
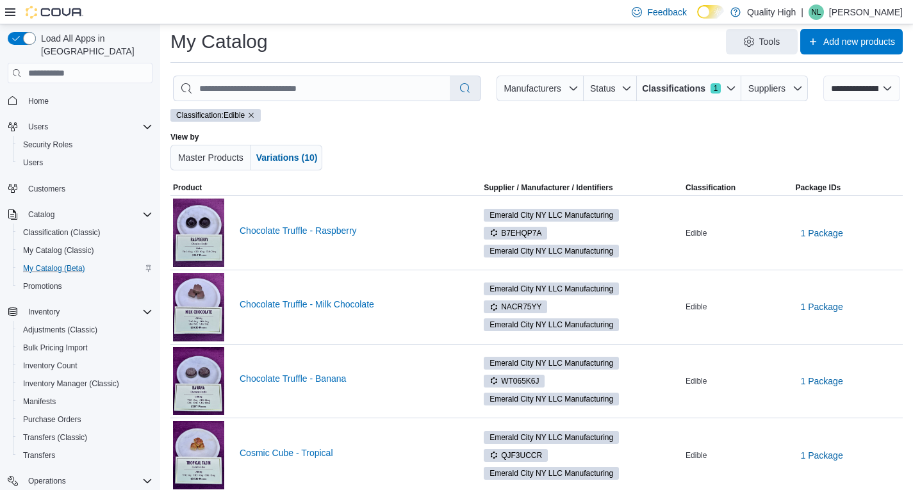
scroll to position [0, 0]
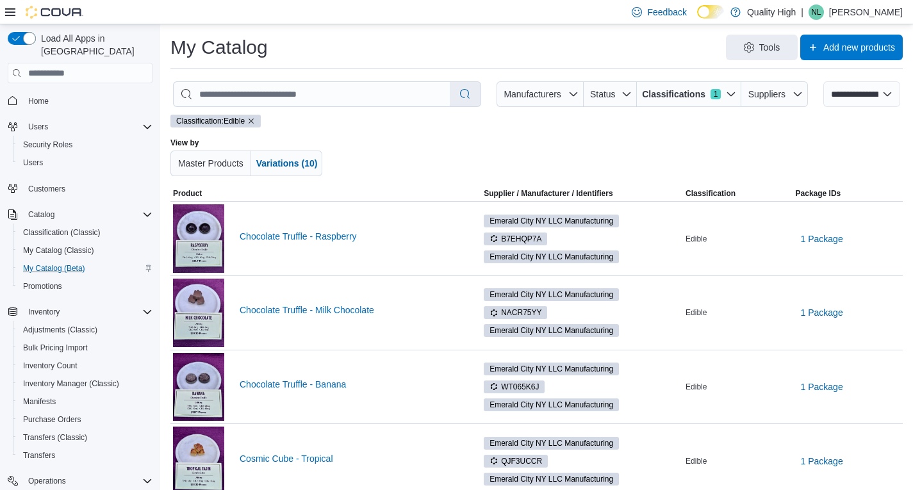
click at [398, 139] on div at bounding box center [544, 157] width 412 height 38
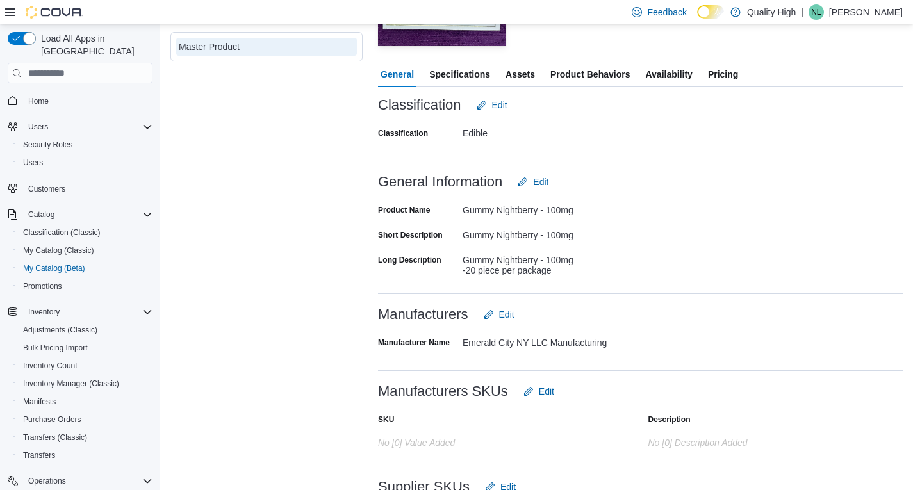
scroll to position [256, 0]
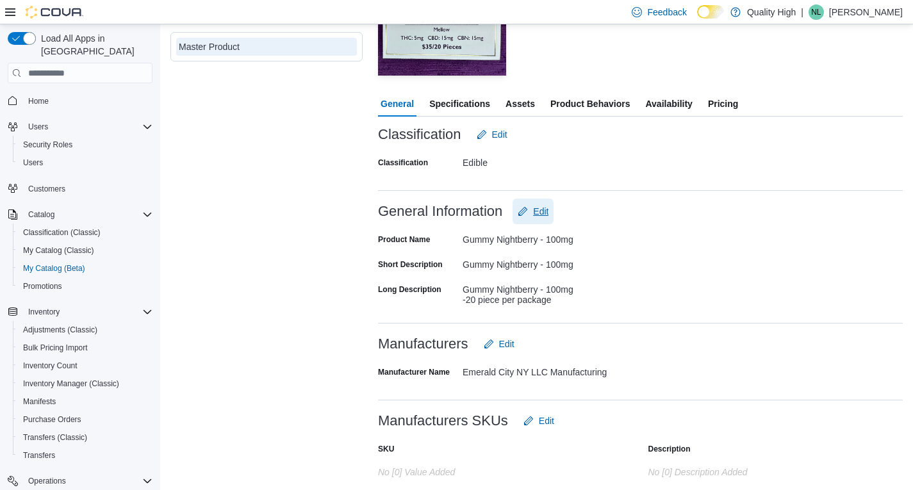
click at [541, 209] on span "Edit" at bounding box center [540, 211] width 15 height 13
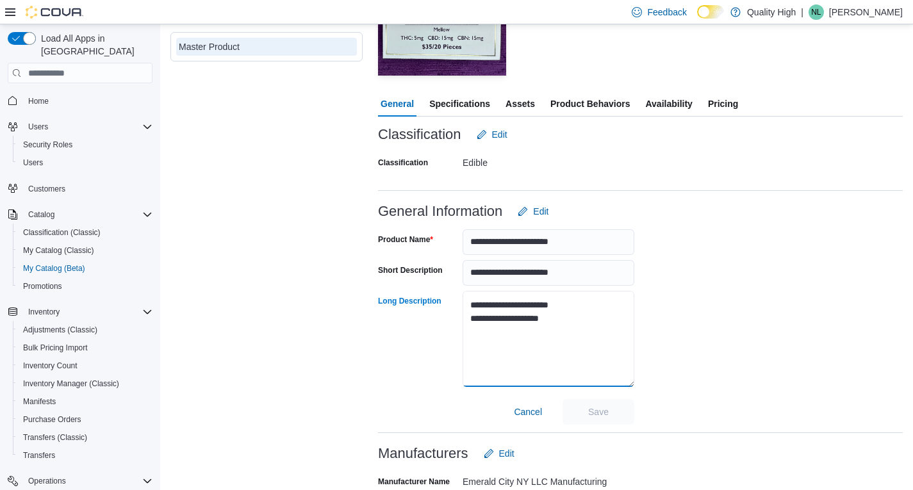
drag, startPoint x: 500, startPoint y: 319, endPoint x: 449, endPoint y: 298, distance: 55.2
click at [449, 298] on div "**********" at bounding box center [506, 340] width 256 height 98
paste textarea "**********"
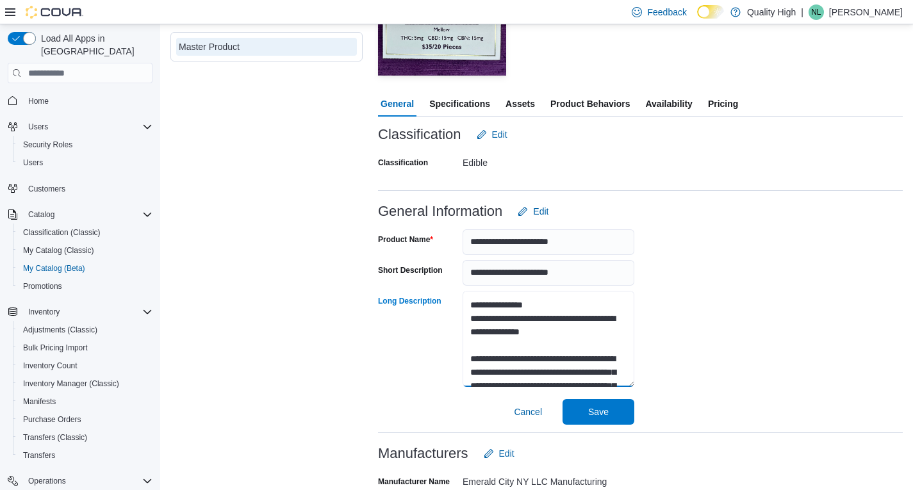
scroll to position [448, 0]
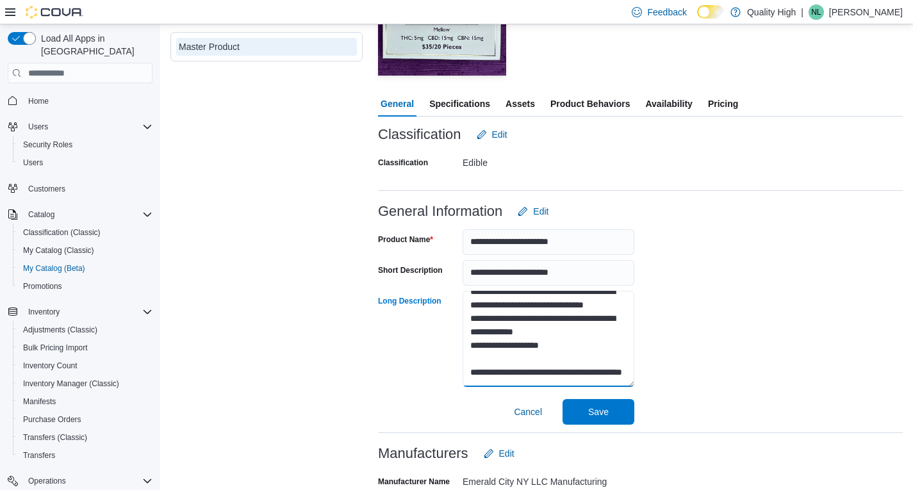
type textarea "**********"
drag, startPoint x: 583, startPoint y: 273, endPoint x: 446, endPoint y: 271, distance: 137.1
click at [446, 271] on div "**********" at bounding box center [506, 273] width 256 height 26
click at [763, 269] on div "**********" at bounding box center [640, 324] width 525 height 200
click at [592, 273] on input "**********" at bounding box center [548, 273] width 172 height 26
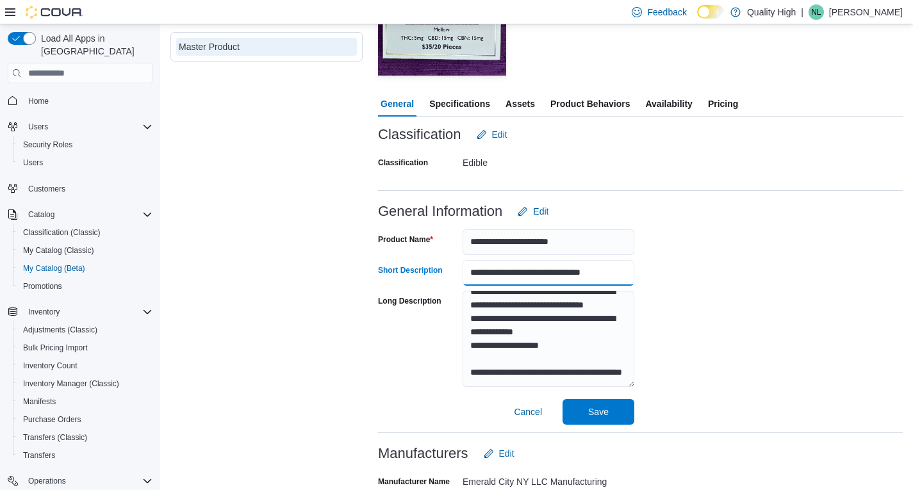
type input "**********"
click at [685, 250] on div "**********" at bounding box center [640, 324] width 525 height 200
click at [597, 413] on span "Save" at bounding box center [598, 411] width 20 height 13
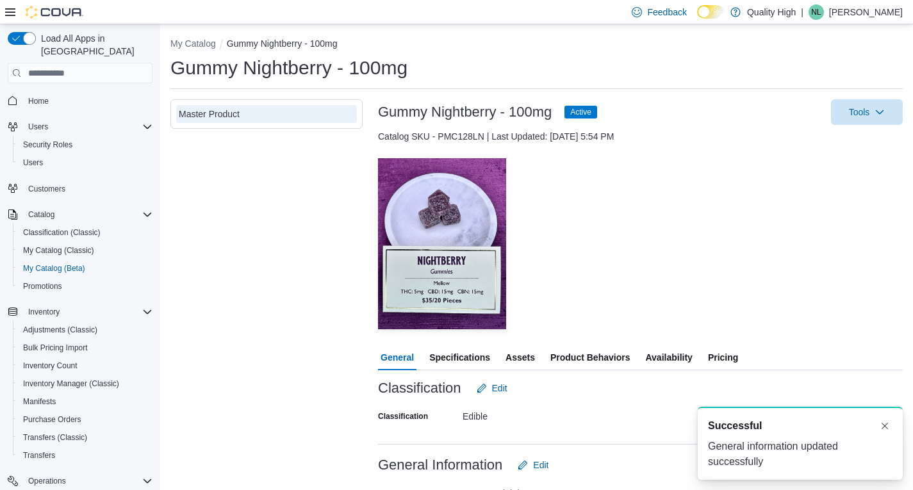
scroll to position [0, 0]
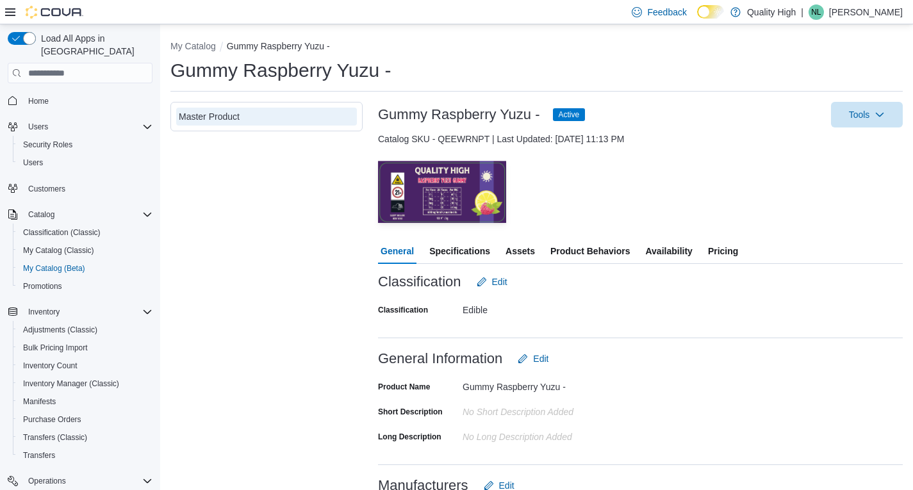
click at [525, 250] on span "Assets" at bounding box center [519, 251] width 29 height 26
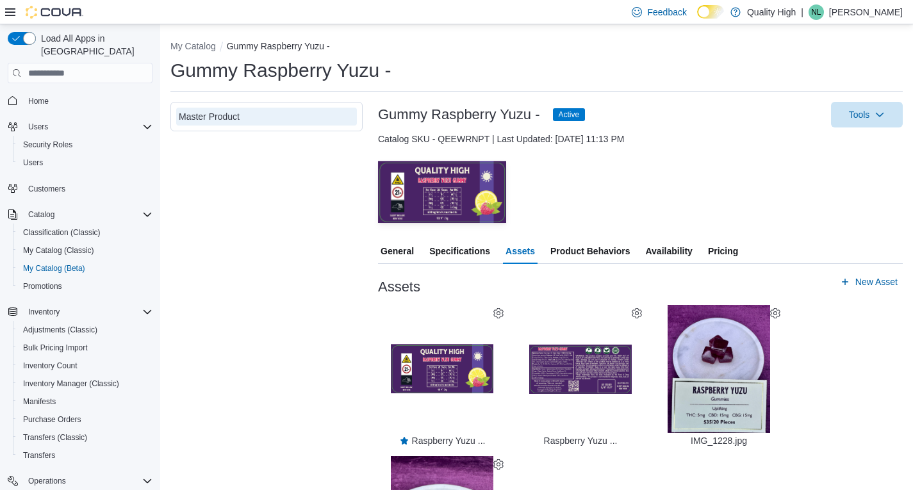
scroll to position [117, 0]
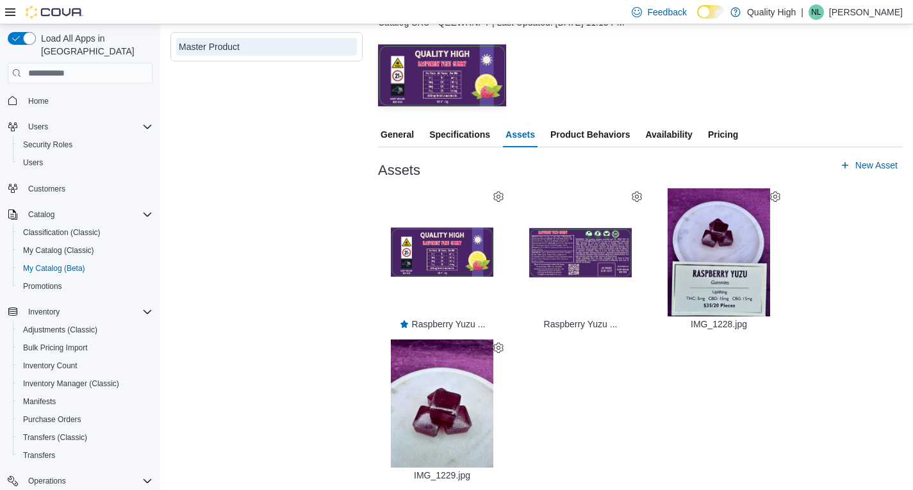
click at [773, 197] on icon at bounding box center [775, 196] width 10 height 10
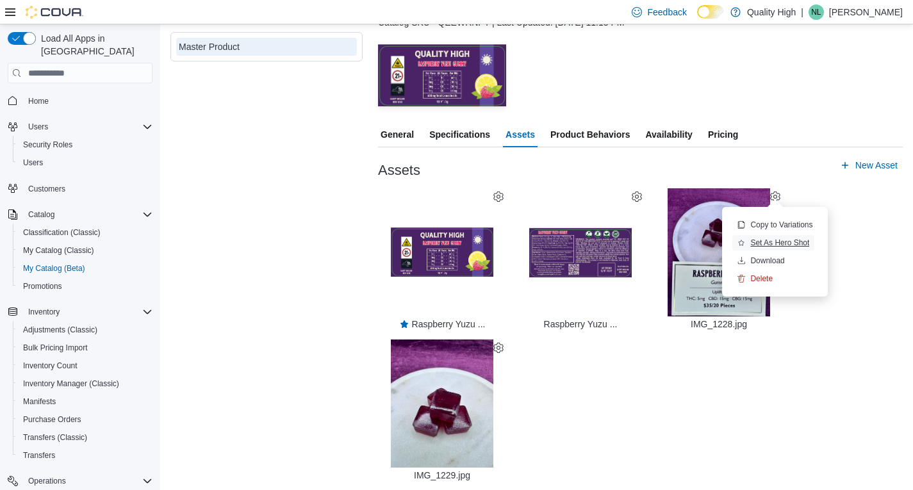
click at [766, 236] on span "Set As Hero Shot" at bounding box center [773, 242] width 72 height 15
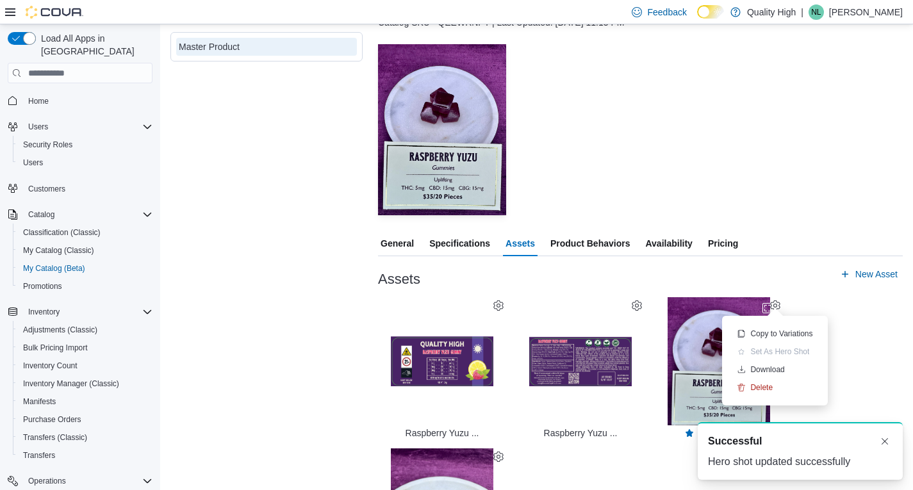
scroll to position [0, 0]
click at [660, 179] on div "— Click to open this image in fullscreen mode" at bounding box center [640, 129] width 525 height 171
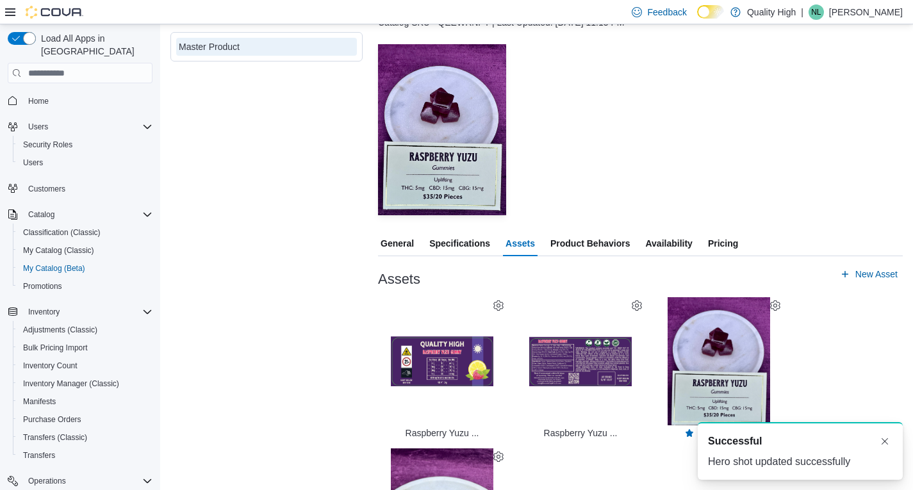
click at [396, 238] on span "General" at bounding box center [396, 244] width 33 height 26
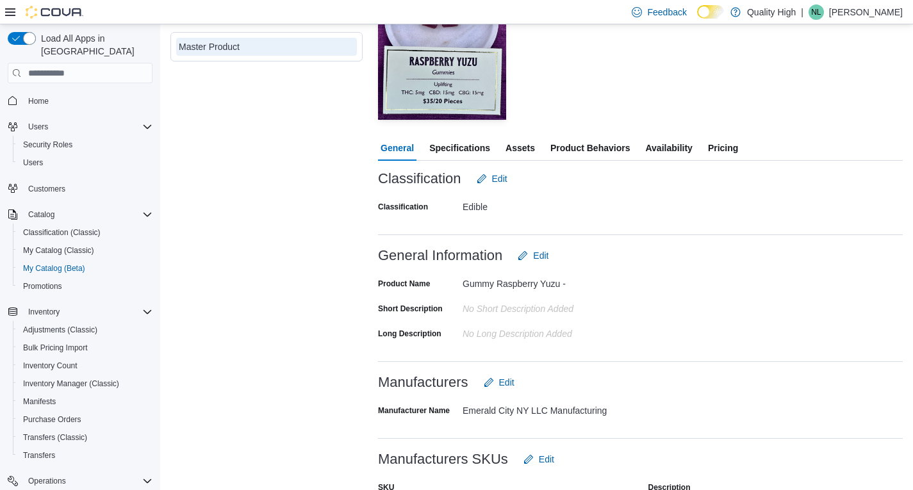
scroll to position [245, 0]
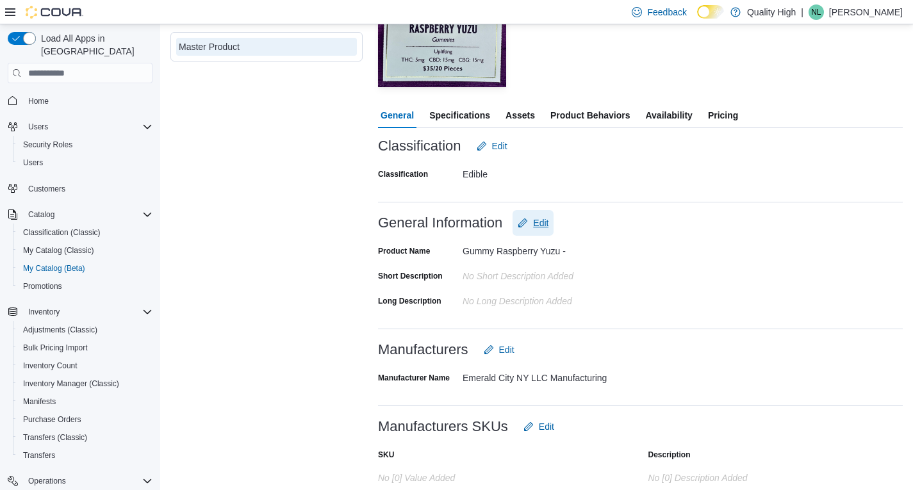
click at [540, 222] on span "Edit" at bounding box center [540, 222] width 15 height 13
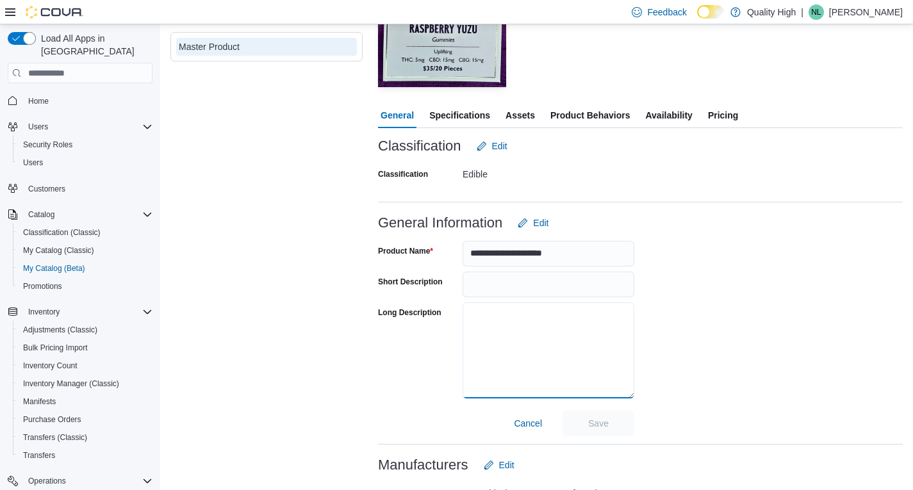
click at [473, 315] on textarea "Long Description" at bounding box center [548, 350] width 172 height 96
paste textarea "**********"
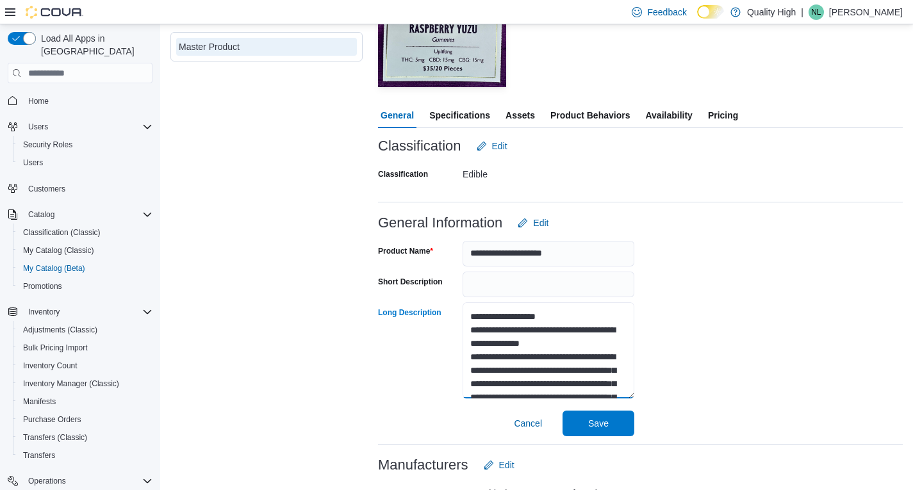
scroll to position [408, 0]
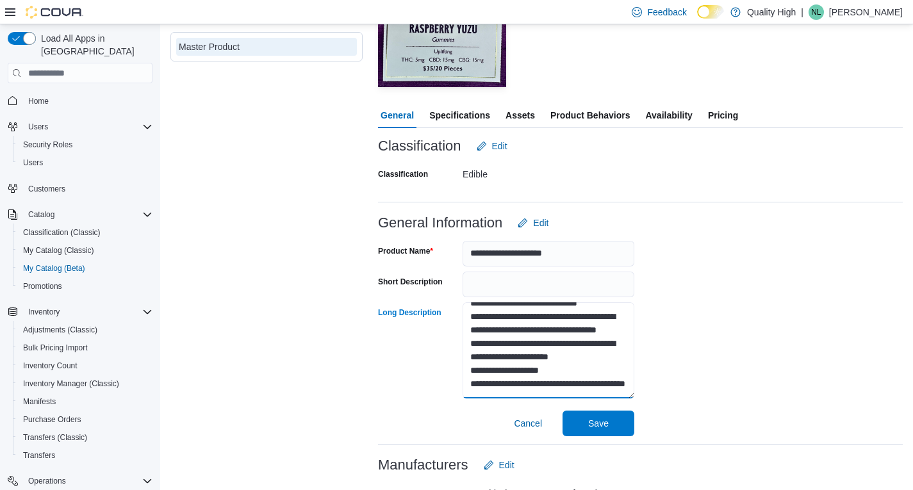
type textarea "**********"
drag, startPoint x: 682, startPoint y: 316, endPoint x: 622, endPoint y: 384, distance: 90.3
click at [682, 316] on div "**********" at bounding box center [640, 336] width 525 height 200
click at [612, 423] on span "Save" at bounding box center [598, 423] width 56 height 26
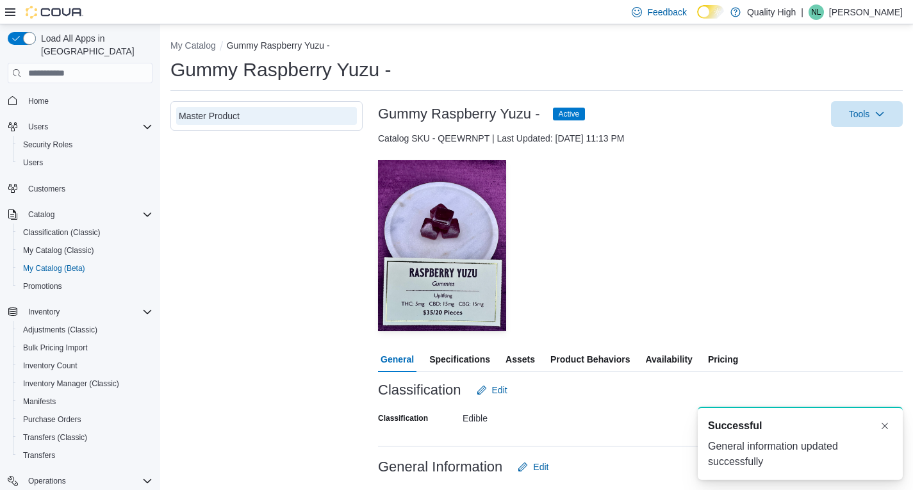
scroll to position [0, 0]
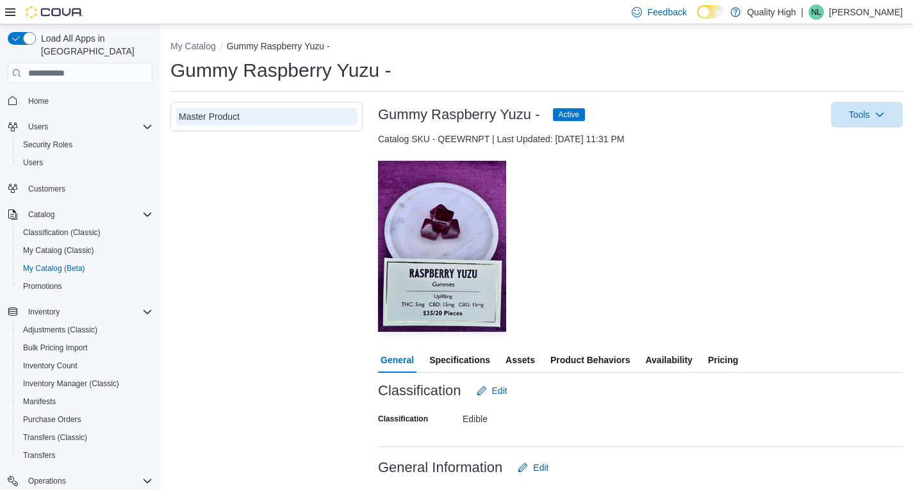
click at [518, 361] on span "Assets" at bounding box center [519, 360] width 29 height 26
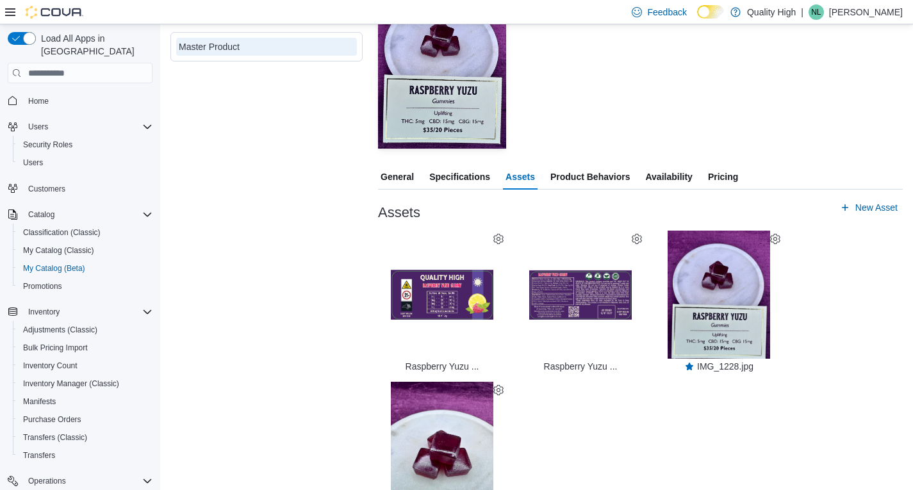
scroll to position [192, 0]
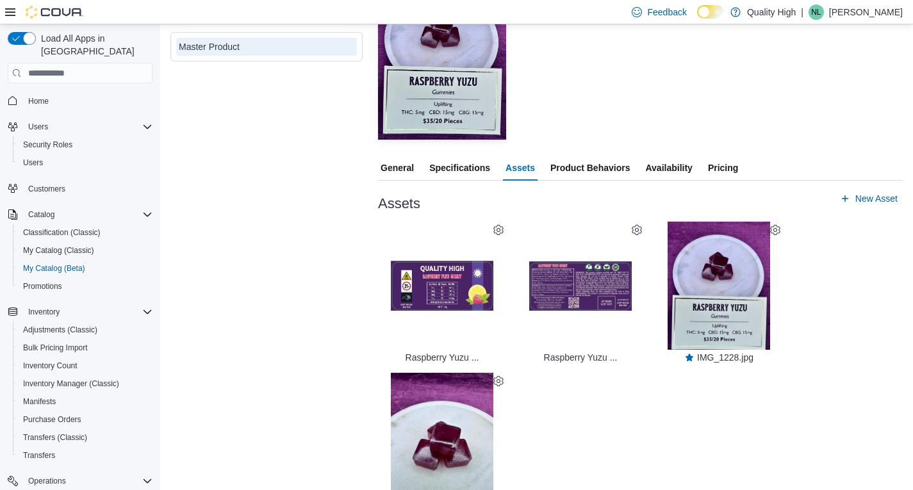
click at [500, 229] on icon at bounding box center [498, 230] width 10 height 10
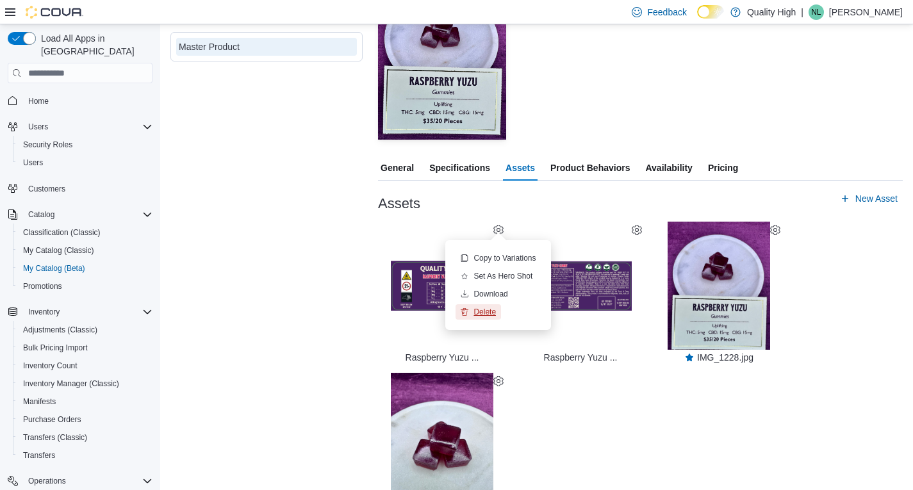
click at [479, 313] on span "Delete" at bounding box center [484, 312] width 22 height 10
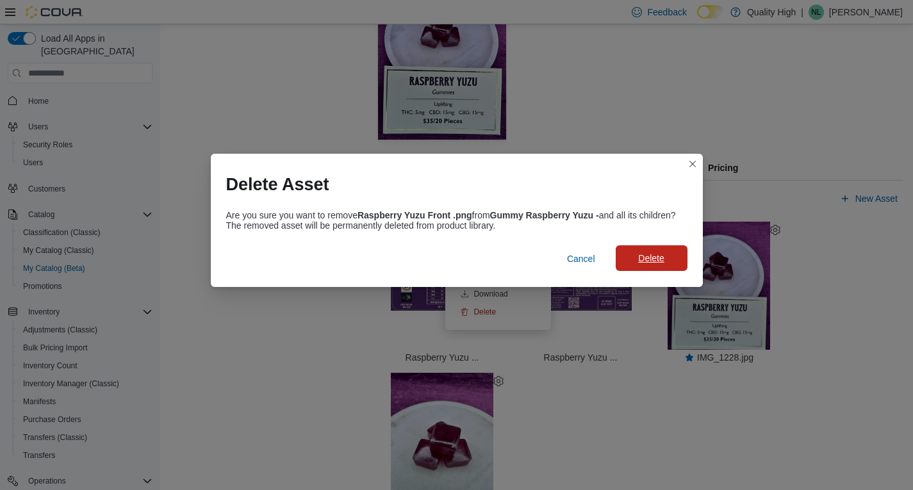
click at [632, 260] on span "Delete" at bounding box center [651, 258] width 56 height 26
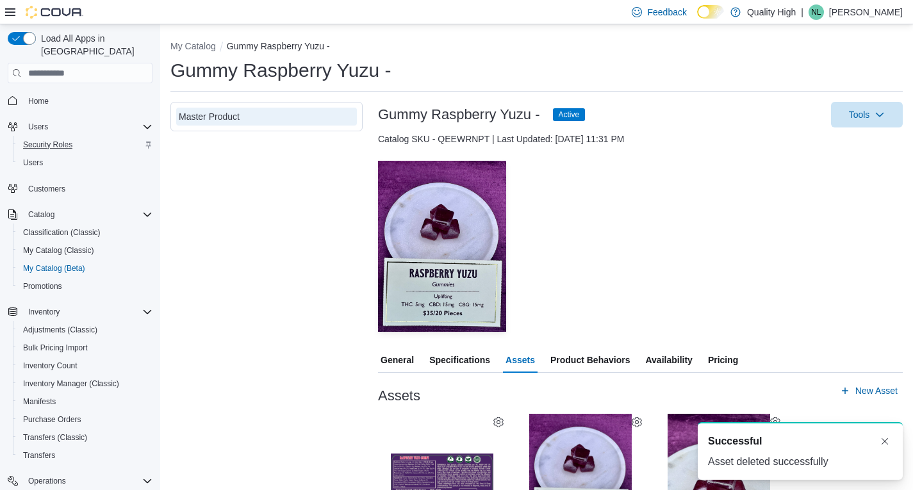
scroll to position [0, 0]
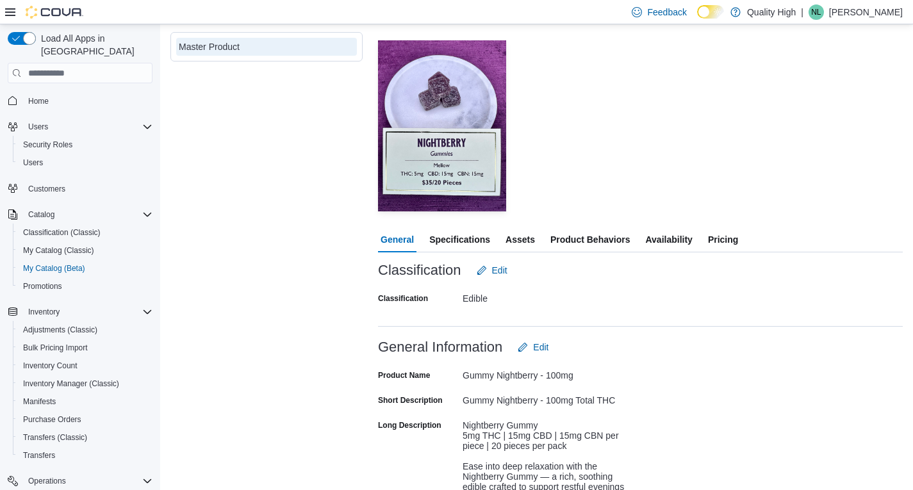
scroll to position [128, 0]
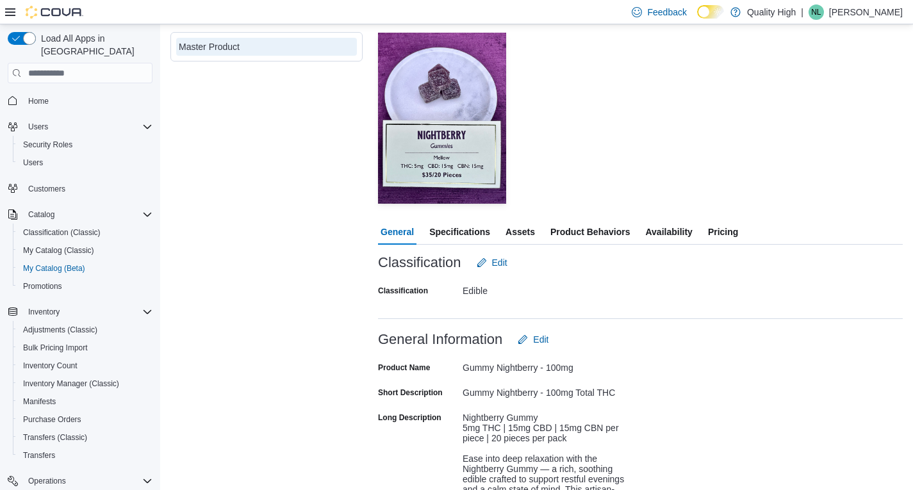
click at [514, 232] on span "Assets" at bounding box center [519, 232] width 29 height 26
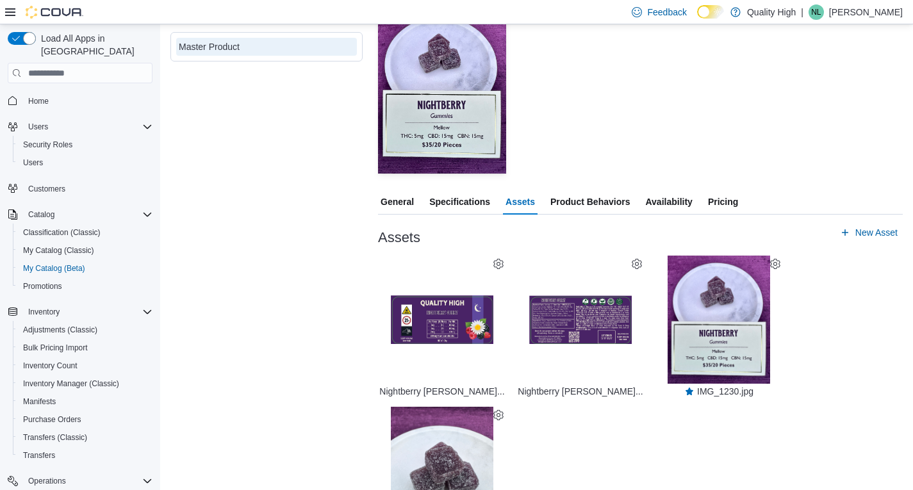
scroll to position [226, 0]
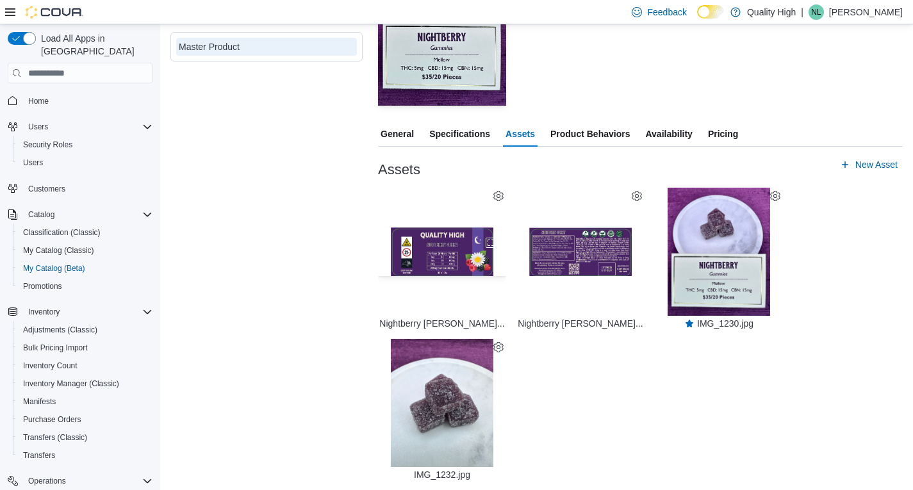
click at [457, 260] on img "button" at bounding box center [442, 251] width 102 height 49
drag, startPoint x: 608, startPoint y: 384, endPoint x: 606, endPoint y: 362, distance: 21.9
click at [501, 196] on icon at bounding box center [498, 196] width 10 height 10
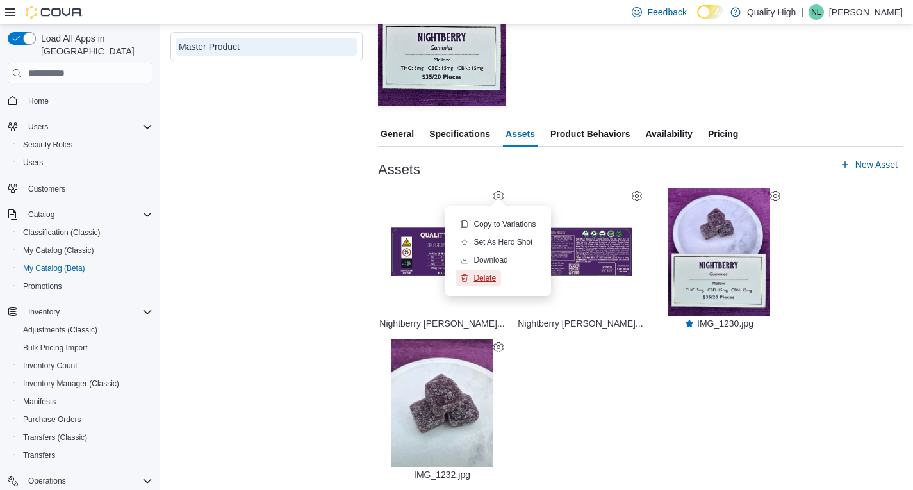
click at [491, 276] on span "Delete" at bounding box center [484, 278] width 22 height 10
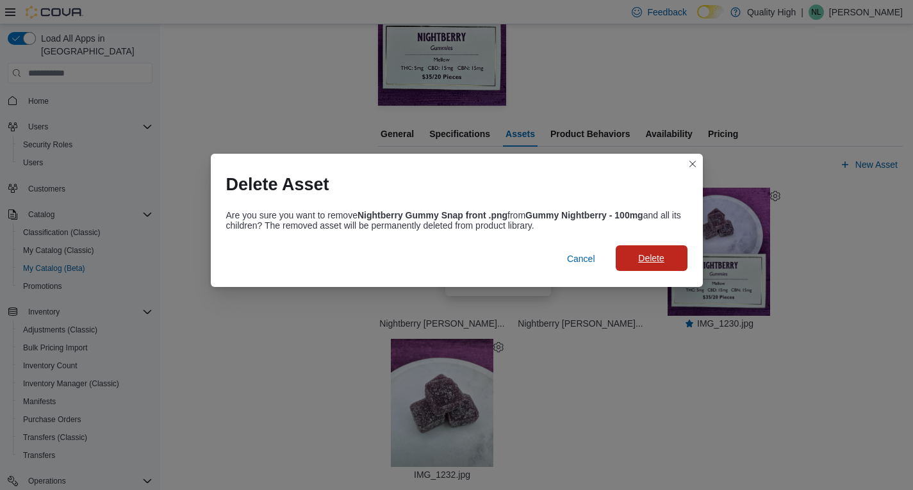
click at [634, 256] on span "Delete" at bounding box center [651, 258] width 56 height 26
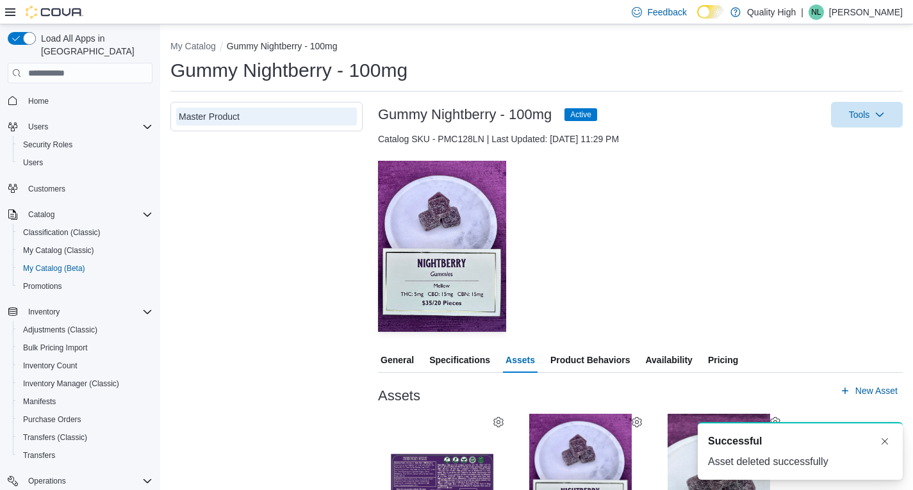
scroll to position [0, 0]
drag, startPoint x: 297, startPoint y: 369, endPoint x: 300, endPoint y: 350, distance: 18.8
click at [297, 368] on div "Master Product" at bounding box center [266, 328] width 192 height 453
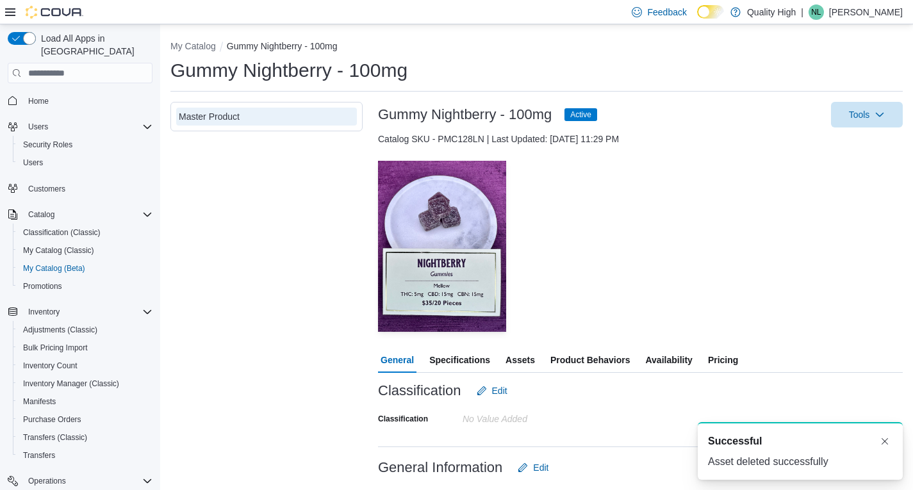
scroll to position [128, 0]
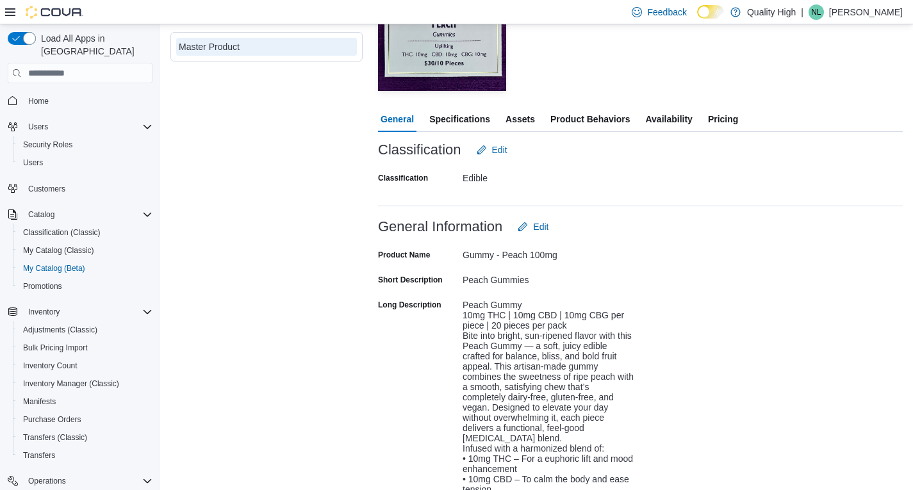
scroll to position [192, 0]
